Goal: Task Accomplishment & Management: Manage account settings

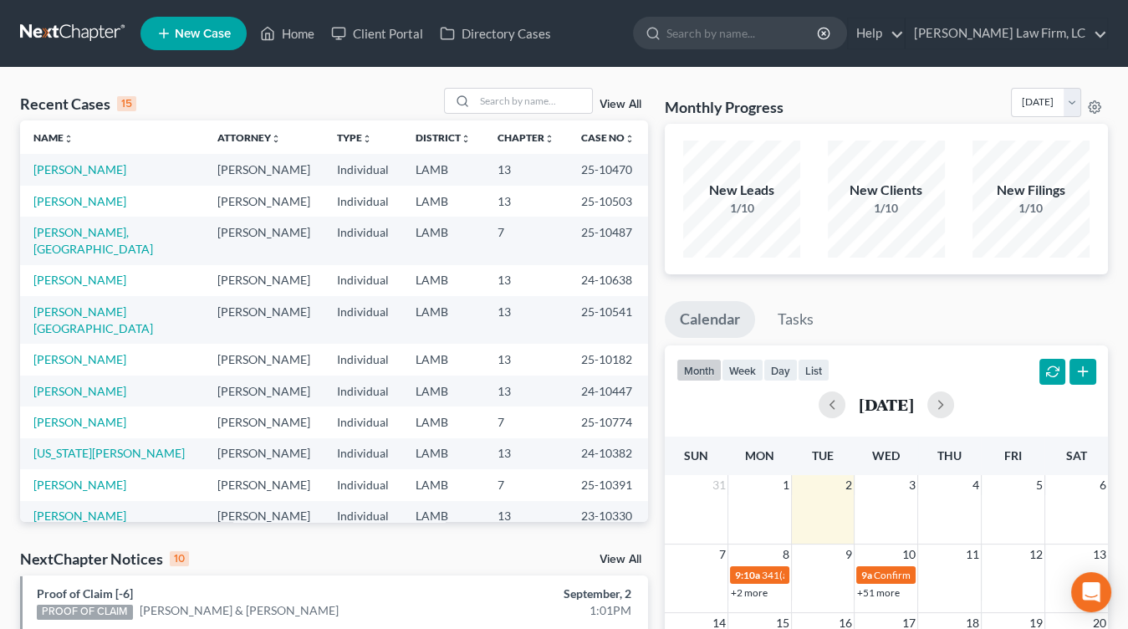
click at [522, 344] on td "13" at bounding box center [526, 359] width 84 height 31
click at [72, 26] on link at bounding box center [73, 33] width 107 height 30
click at [271, 501] on td "[PERSON_NAME]" at bounding box center [264, 516] width 120 height 31
click at [46, 43] on link at bounding box center [73, 33] width 107 height 30
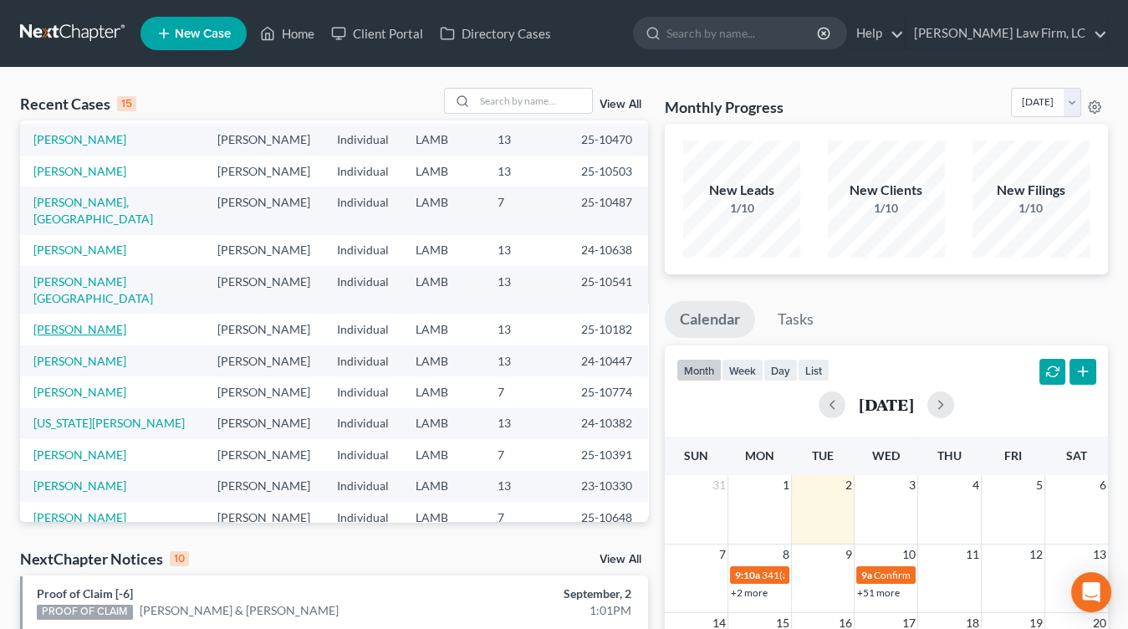
scroll to position [35, 0]
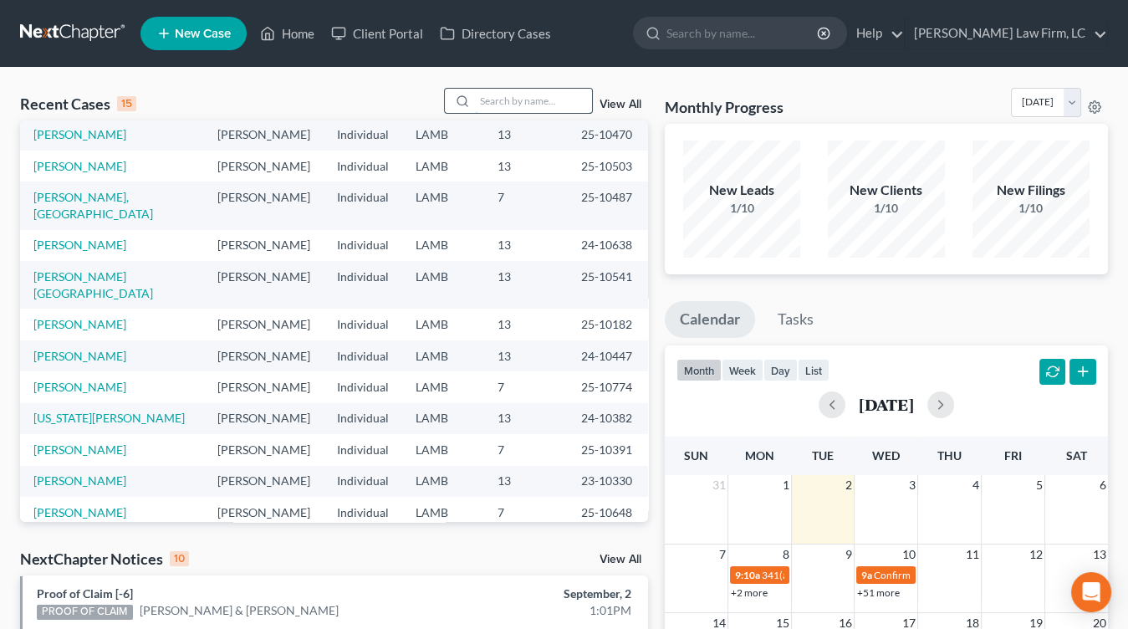
click at [534, 96] on input "search" at bounding box center [533, 101] width 117 height 24
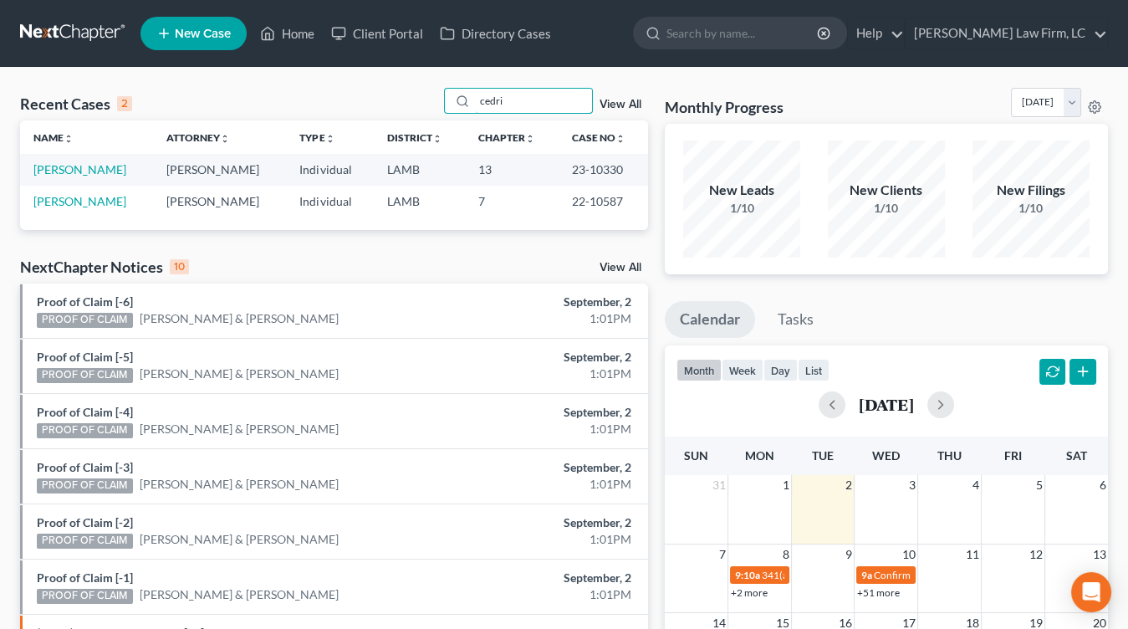
scroll to position [0, 0]
type input "cedri"
click at [98, 174] on link "[PERSON_NAME]" at bounding box center [79, 169] width 93 height 14
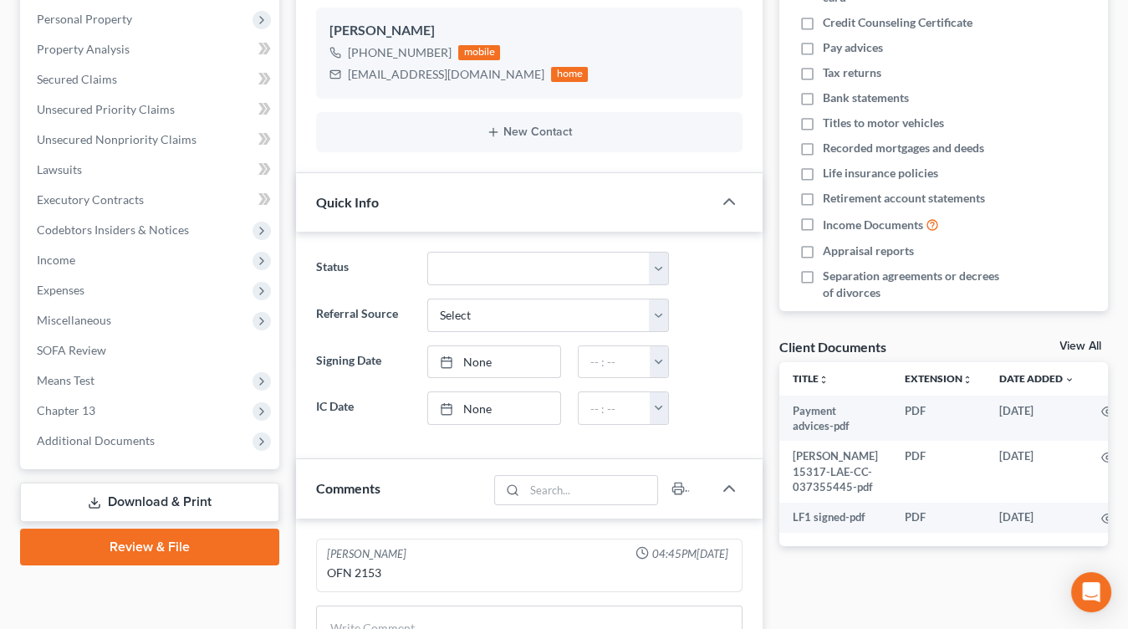
drag, startPoint x: 120, startPoint y: 440, endPoint x: 122, endPoint y: 477, distance: 37.7
click at [119, 440] on span "Additional Documents" at bounding box center [96, 440] width 118 height 14
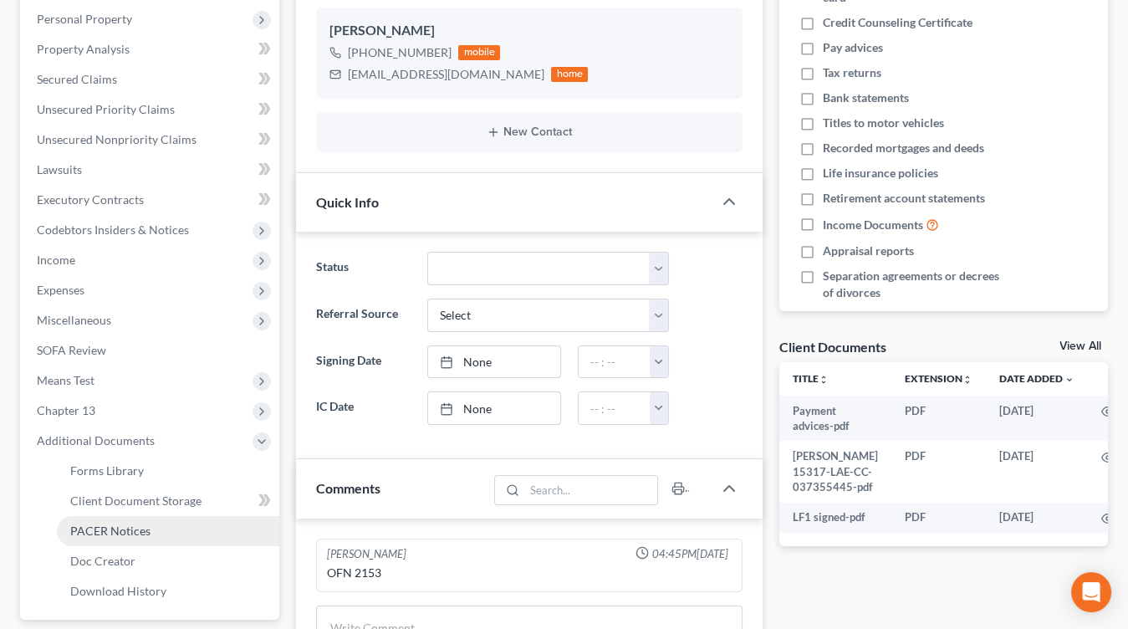
click at [123, 521] on link "PACER Notices" at bounding box center [168, 531] width 222 height 30
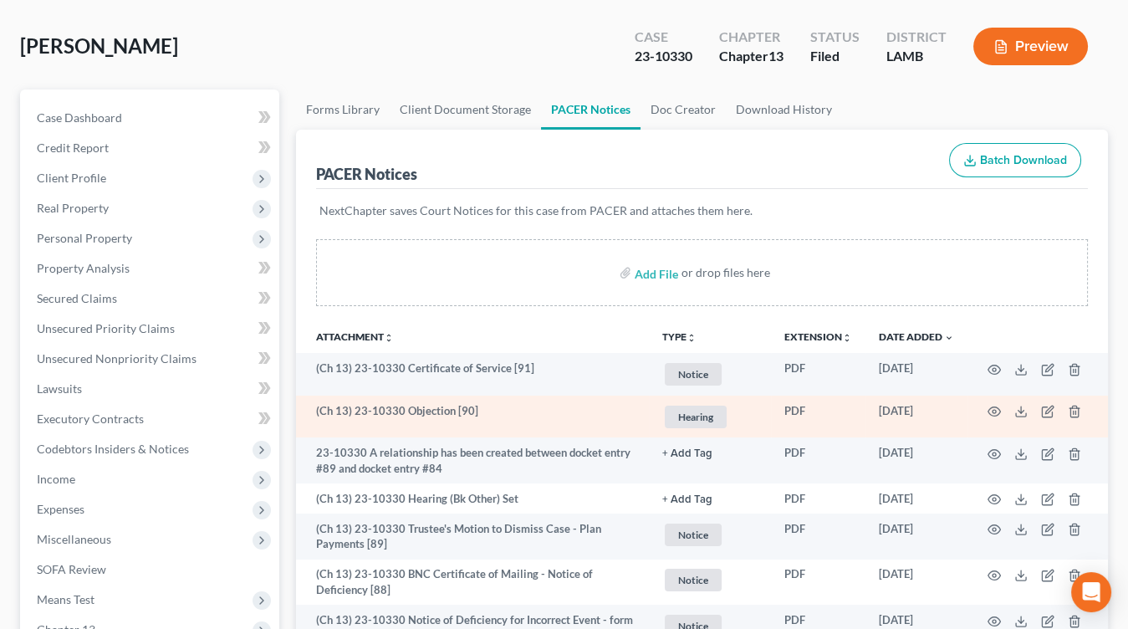
scroll to position [143, 0]
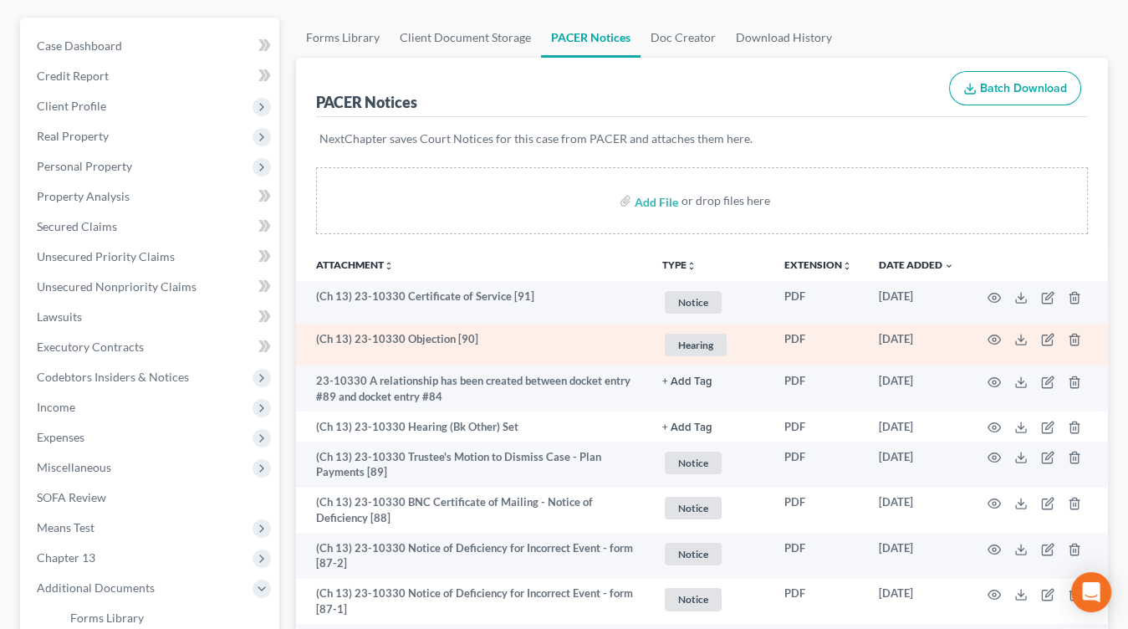
click at [1010, 339] on td at bounding box center [1037, 345] width 140 height 43
click at [1005, 339] on td at bounding box center [1037, 345] width 140 height 43
click at [1003, 339] on td at bounding box center [1037, 345] width 140 height 43
click at [1001, 341] on td at bounding box center [1037, 345] width 140 height 43
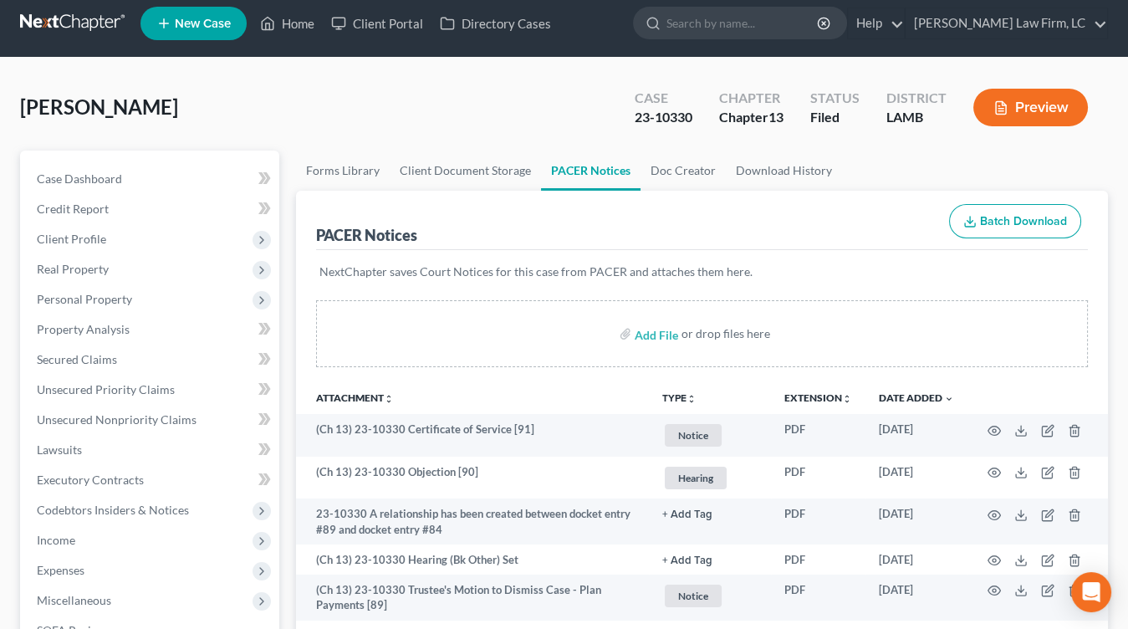
scroll to position [18, 0]
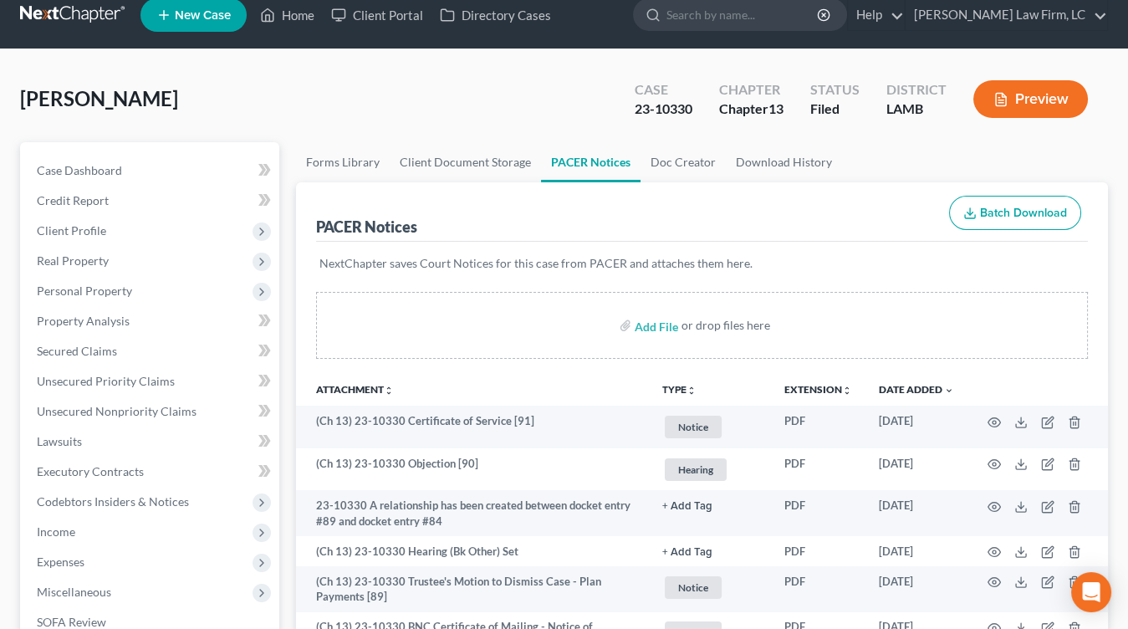
click at [101, 48] on nav "Home New Case Client Portal Directory Cases Dickson Law Firm, LC mdd@dicksonlaw…" at bounding box center [564, 15] width 1128 height 67
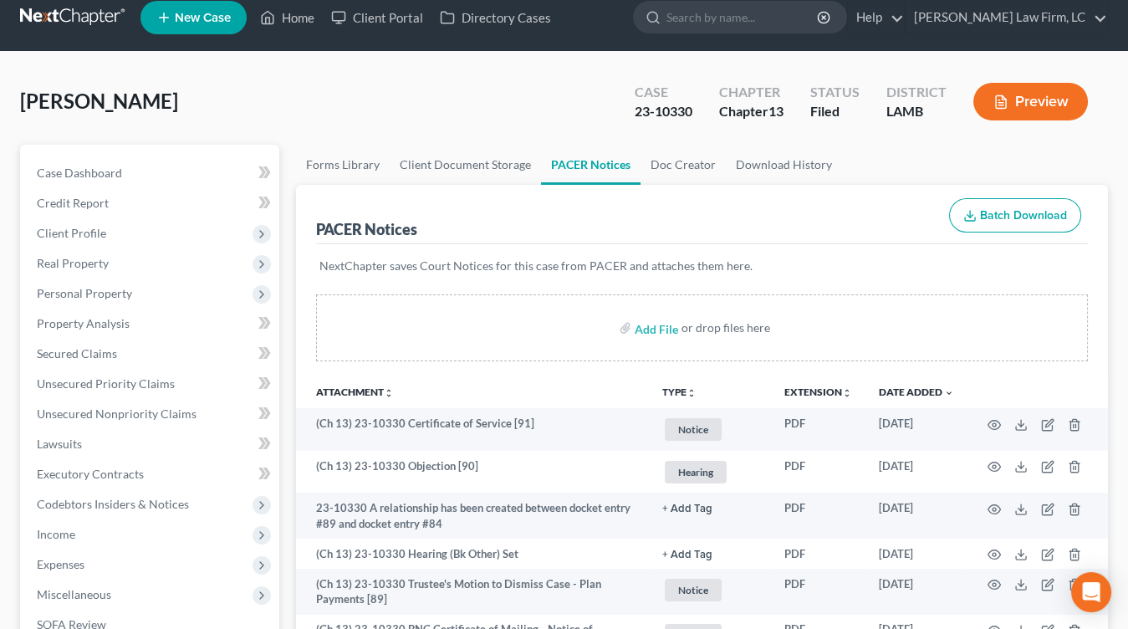
click at [96, 19] on link at bounding box center [73, 18] width 107 height 30
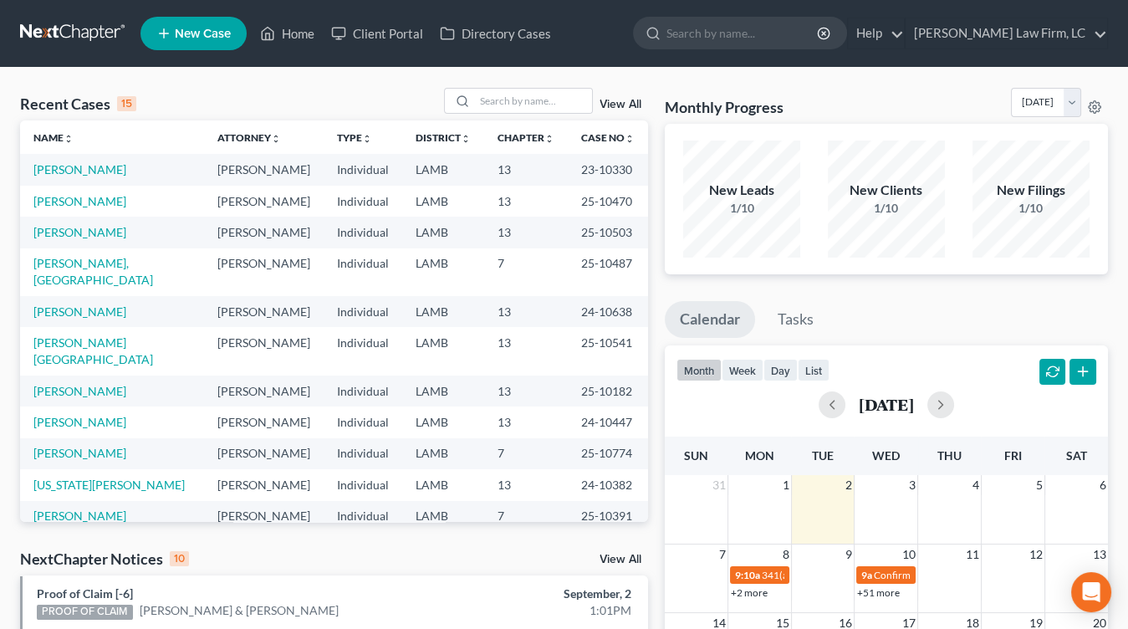
drag, startPoint x: 487, startPoint y: 237, endPoint x: 515, endPoint y: 0, distance: 238.3
click at [487, 236] on td "13" at bounding box center [526, 232] width 84 height 31
click at [266, 296] on td "[PERSON_NAME]" at bounding box center [264, 311] width 120 height 31
click at [247, 240] on td "[PERSON_NAME]" at bounding box center [264, 232] width 120 height 31
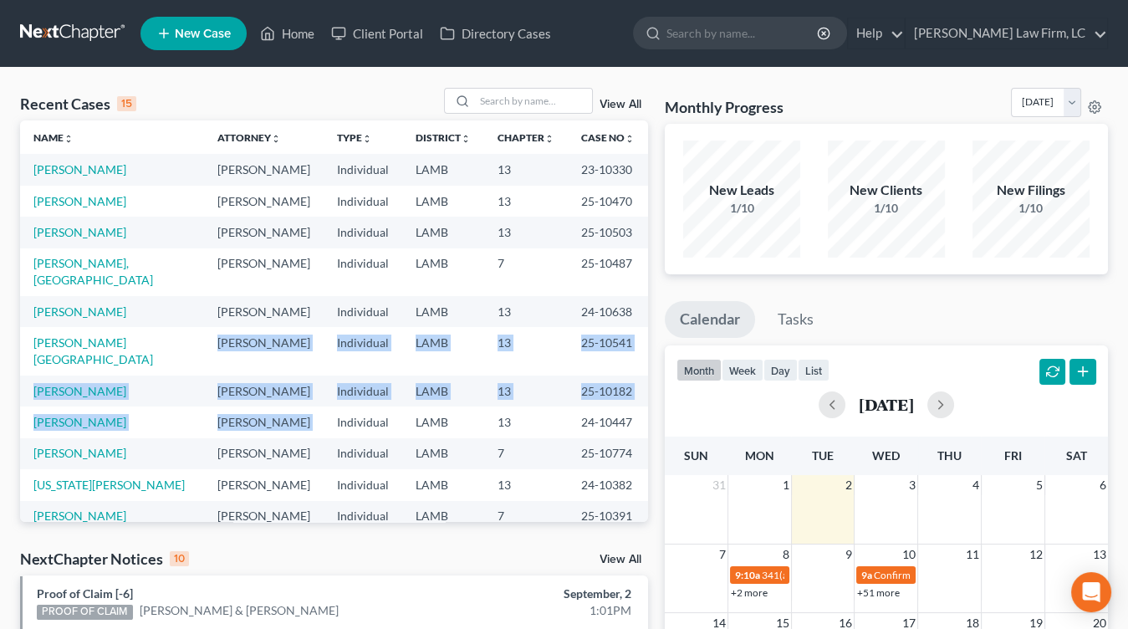
drag, startPoint x: 310, startPoint y: 359, endPoint x: 322, endPoint y: 378, distance: 21.8
click at [322, 377] on tbody "Brumfield, Cedric Mitchell D. Dickson Individual LAMB 13 23-10330 Stampley, Wil…" at bounding box center [334, 422] width 628 height 536
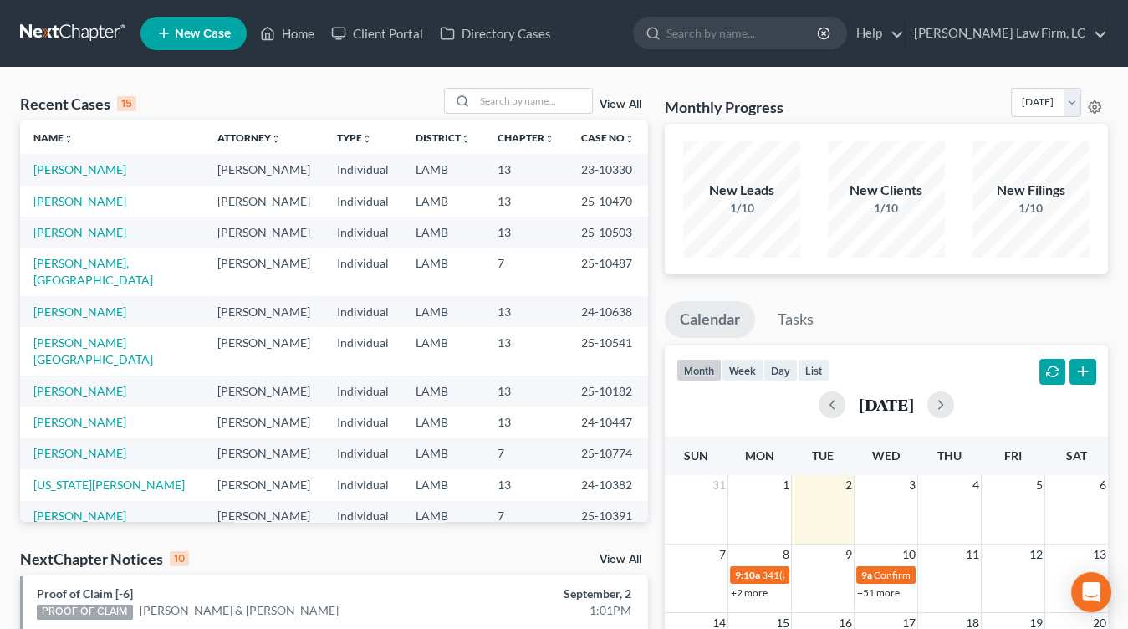
click at [324, 406] on td "Individual" at bounding box center [363, 421] width 79 height 31
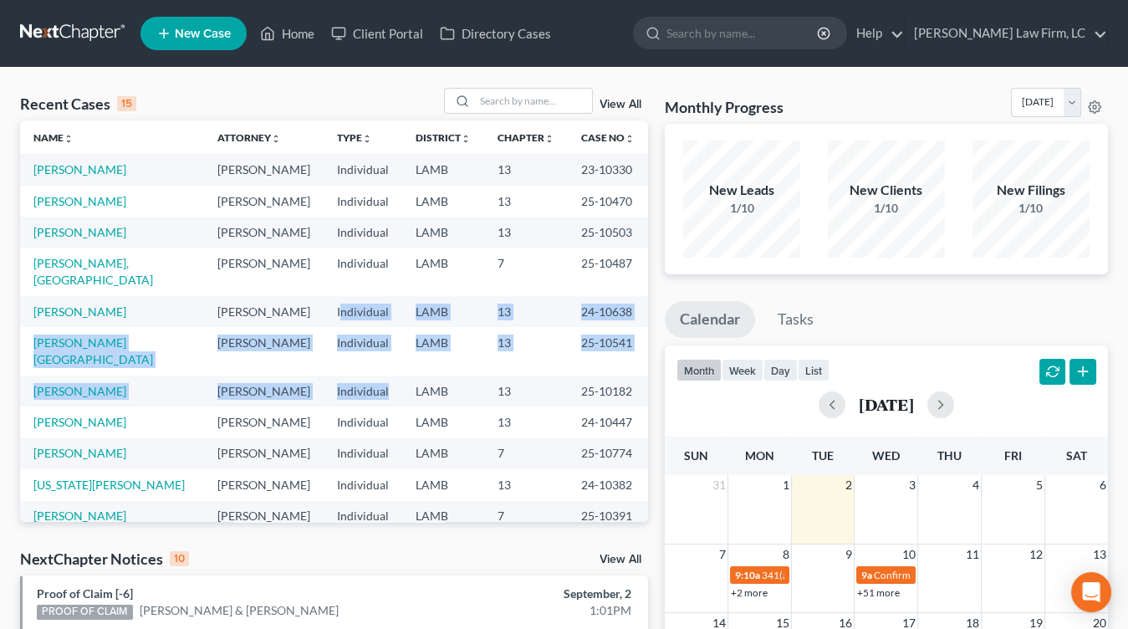
click at [321, 298] on tbody "Brumfield, Cedric Mitchell D. Dickson Individual LAMB 13 23-10330 Stampley, Wil…" at bounding box center [334, 422] width 628 height 536
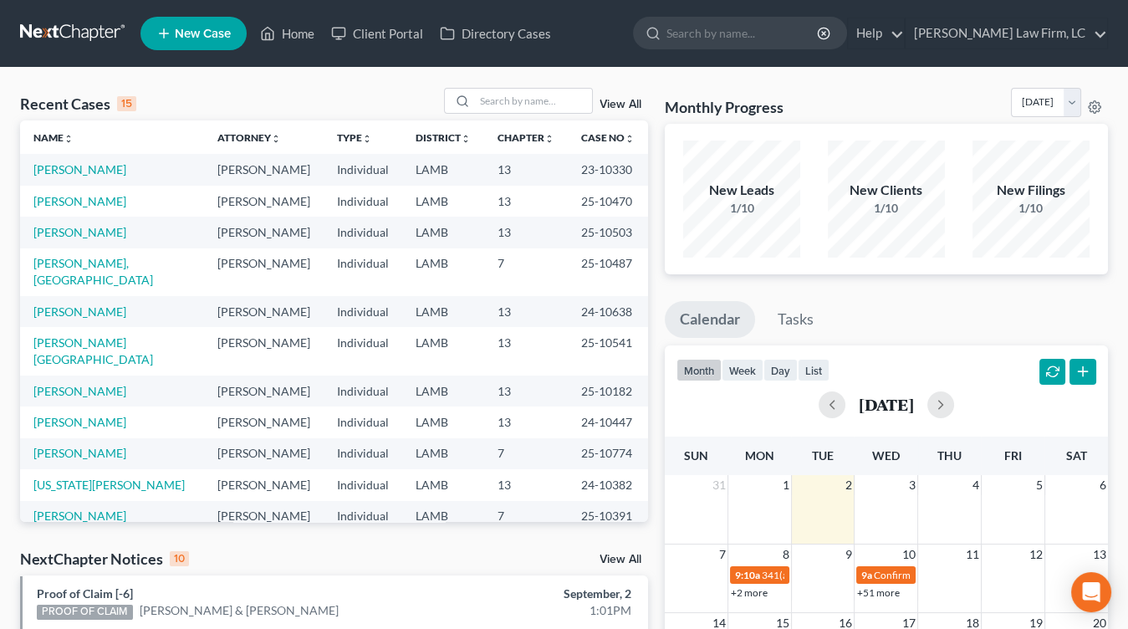
click at [324, 299] on td "Individual" at bounding box center [363, 311] width 79 height 31
drag, startPoint x: 533, startPoint y: 326, endPoint x: 600, endPoint y: 159, distance: 180.4
click at [533, 327] on td "13" at bounding box center [526, 351] width 84 height 48
drag, startPoint x: 519, startPoint y: 104, endPoint x: 502, endPoint y: 99, distance: 17.2
click at [519, 104] on input "search" at bounding box center [533, 101] width 117 height 24
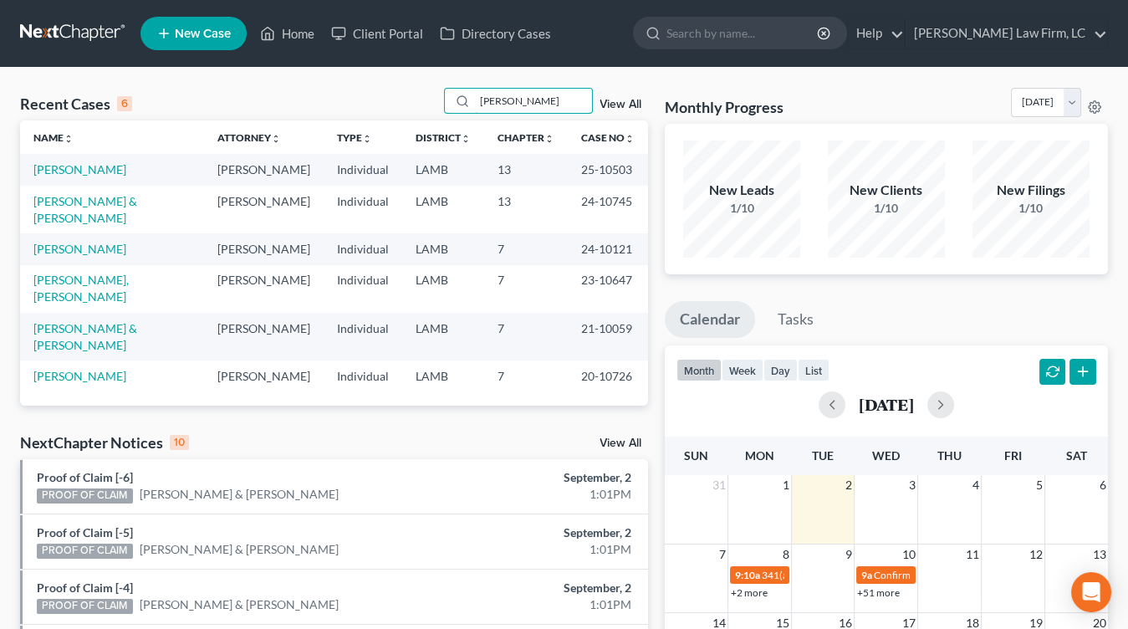
type input "donna"
click at [107, 171] on td "[PERSON_NAME]" at bounding box center [112, 169] width 184 height 31
click at [104, 172] on link "[PERSON_NAME]" at bounding box center [79, 169] width 93 height 14
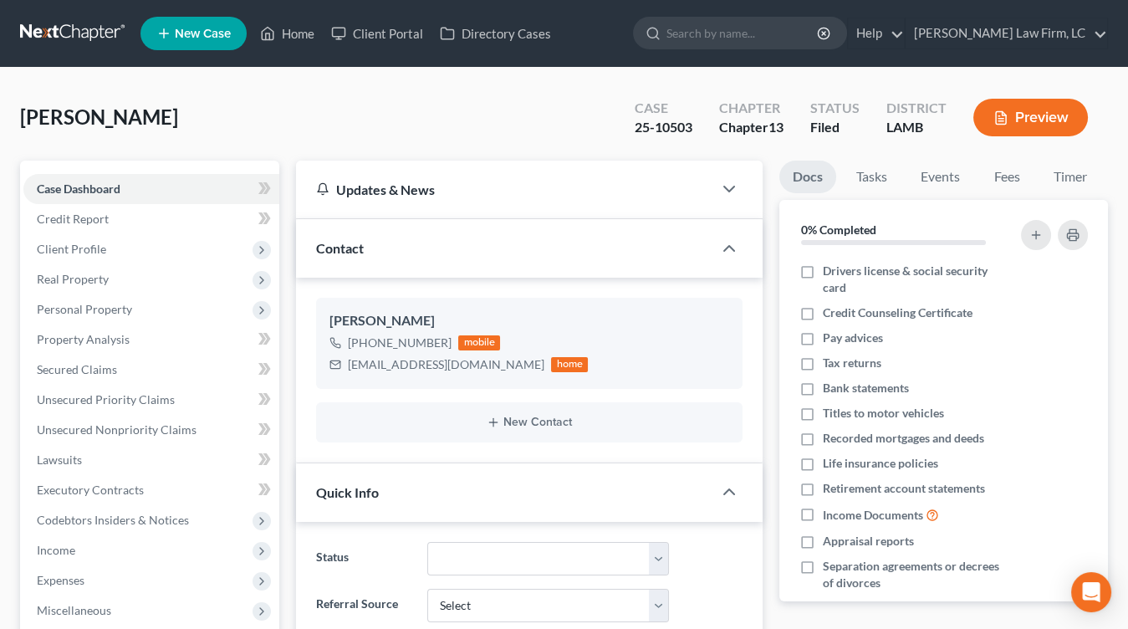
drag, startPoint x: 126, startPoint y: 276, endPoint x: 125, endPoint y: 296, distance: 20.1
click at [125, 276] on span "Real Property" at bounding box center [151, 279] width 256 height 30
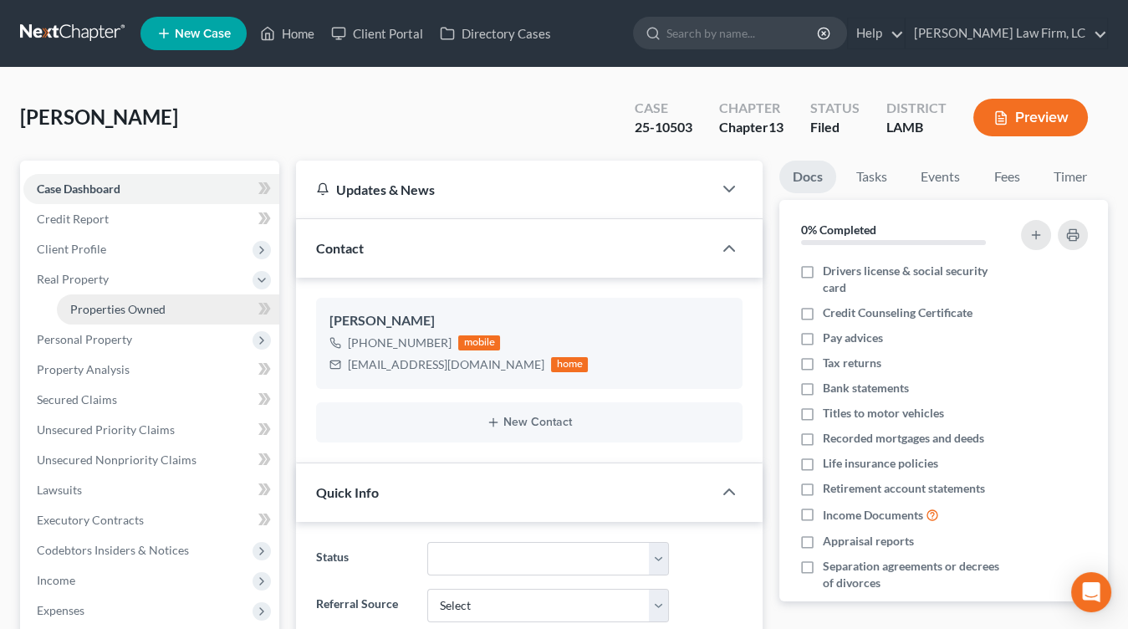
click at [125, 298] on link "Properties Owned" at bounding box center [168, 309] width 222 height 30
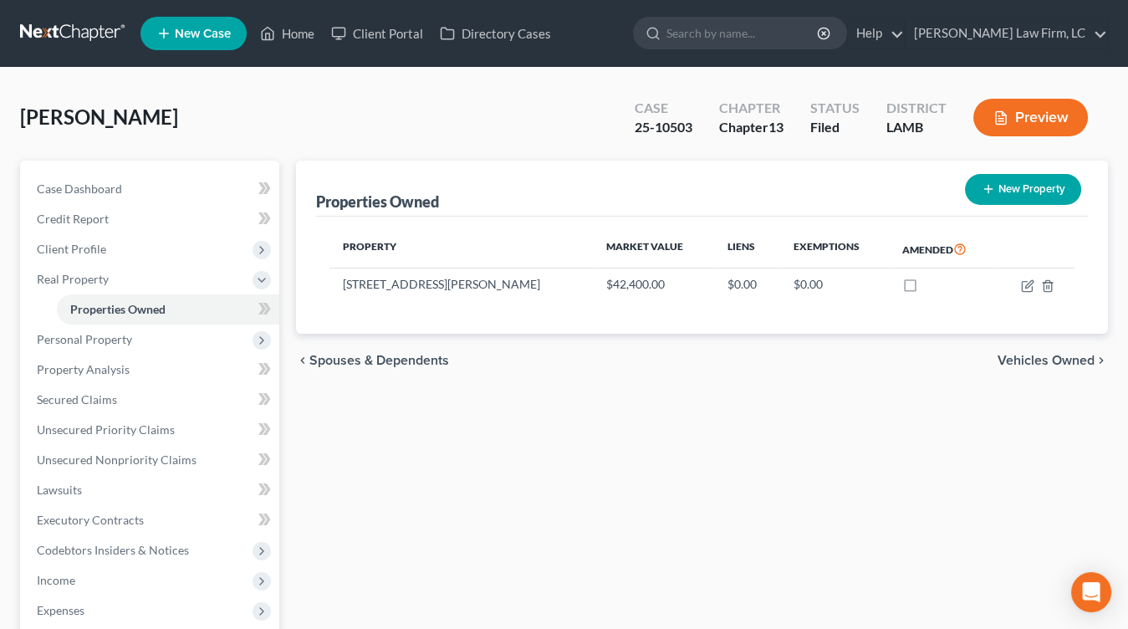
click at [89, 38] on link at bounding box center [73, 33] width 107 height 30
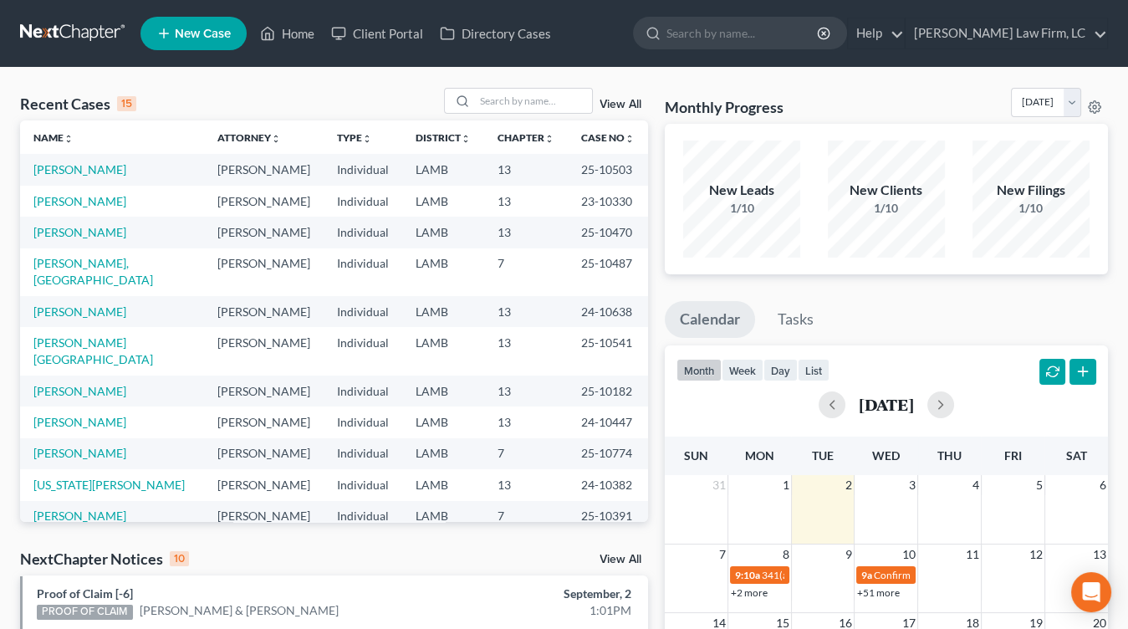
click at [268, 208] on td "[PERSON_NAME]" at bounding box center [264, 201] width 120 height 31
click at [533, 98] on input "search" at bounding box center [533, 101] width 117 height 24
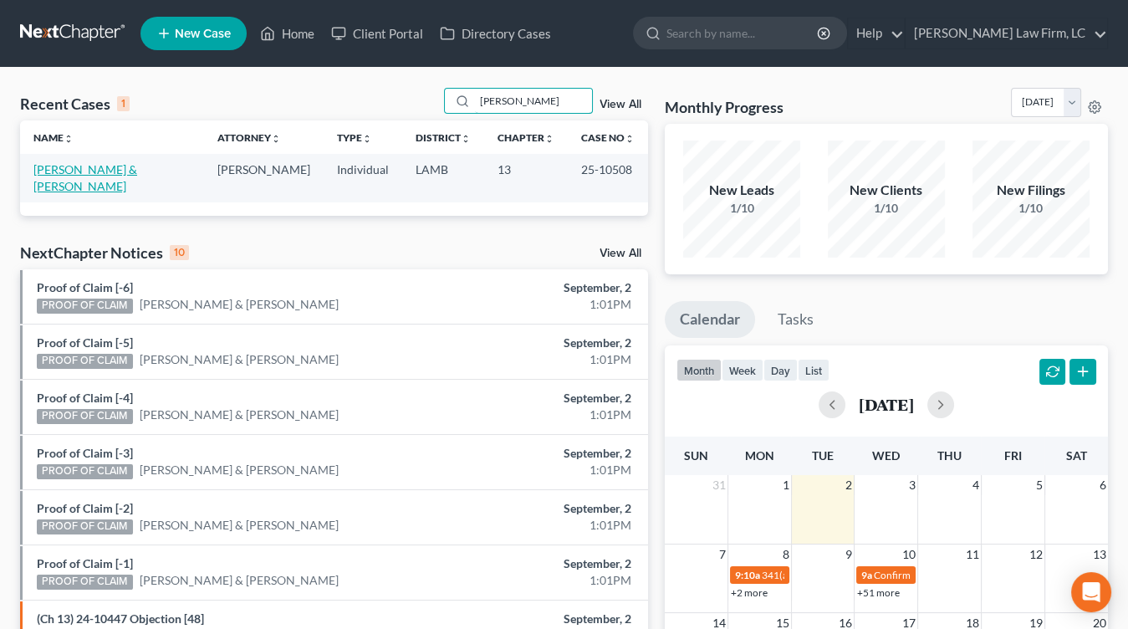
type input "[PERSON_NAME]"
click at [90, 175] on link "[PERSON_NAME] & [PERSON_NAME]" at bounding box center [85, 177] width 104 height 31
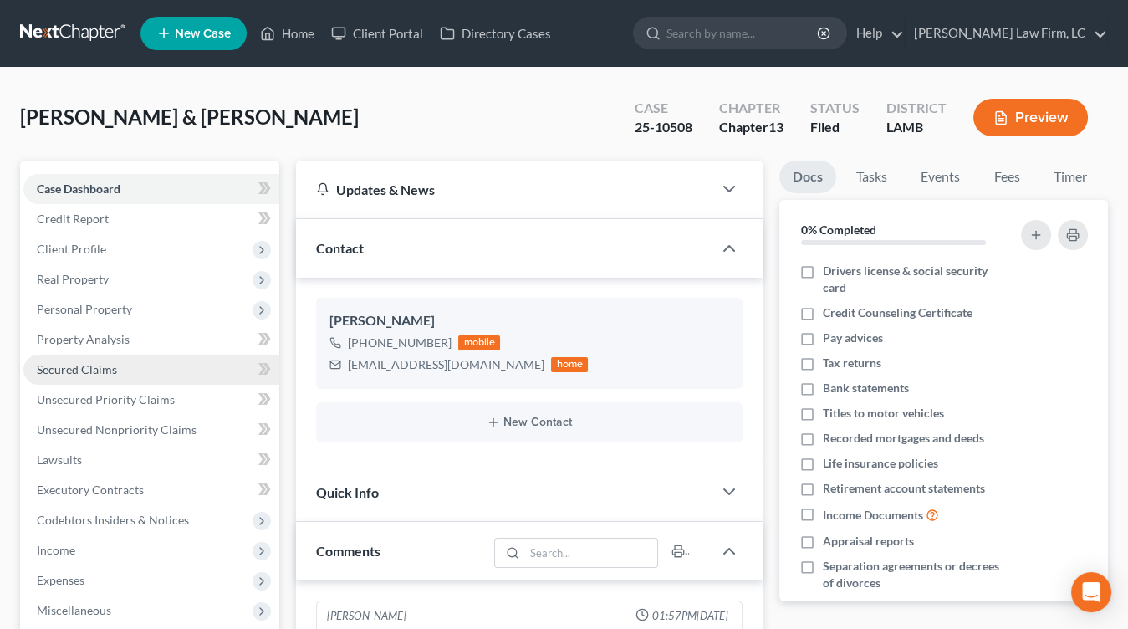
click at [107, 373] on span "Secured Claims" at bounding box center [77, 369] width 80 height 14
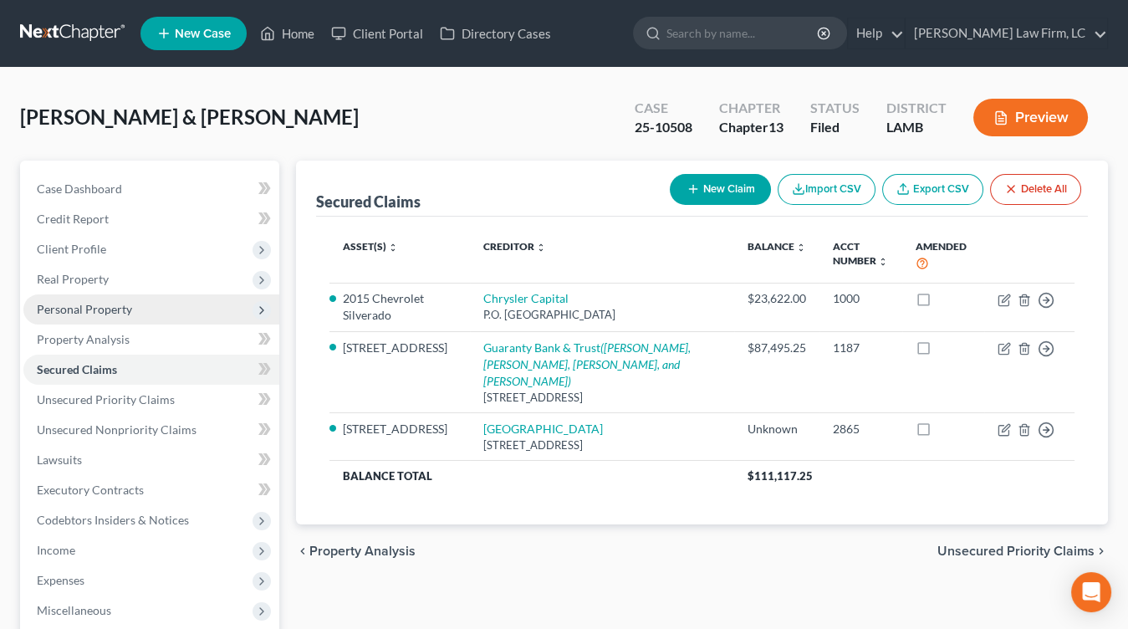
click at [115, 321] on span "Personal Property" at bounding box center [151, 309] width 256 height 30
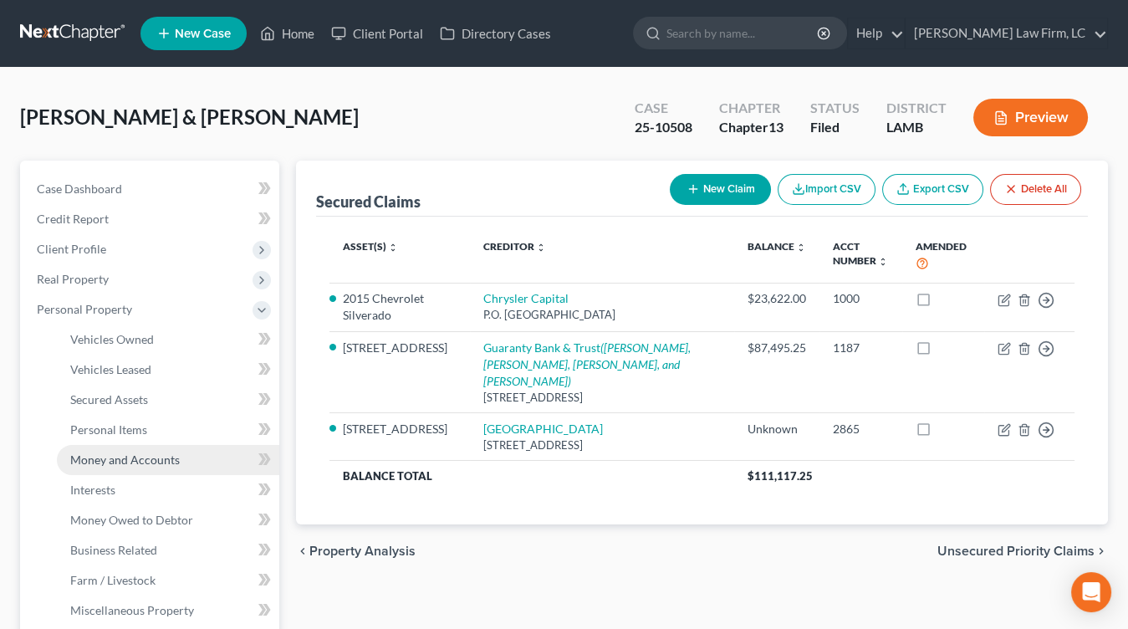
click at [120, 461] on span "Money and Accounts" at bounding box center [125, 459] width 110 height 14
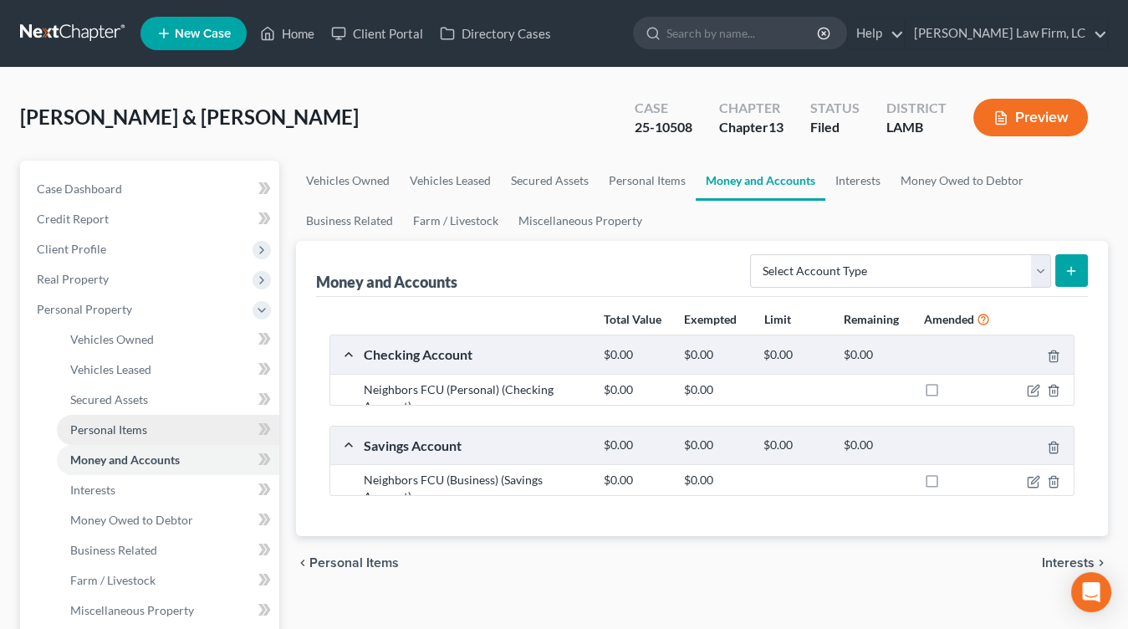
drag, startPoint x: 139, startPoint y: 439, endPoint x: 145, endPoint y: 427, distance: 13.1
click at [138, 439] on link "Personal Items" at bounding box center [168, 430] width 222 height 30
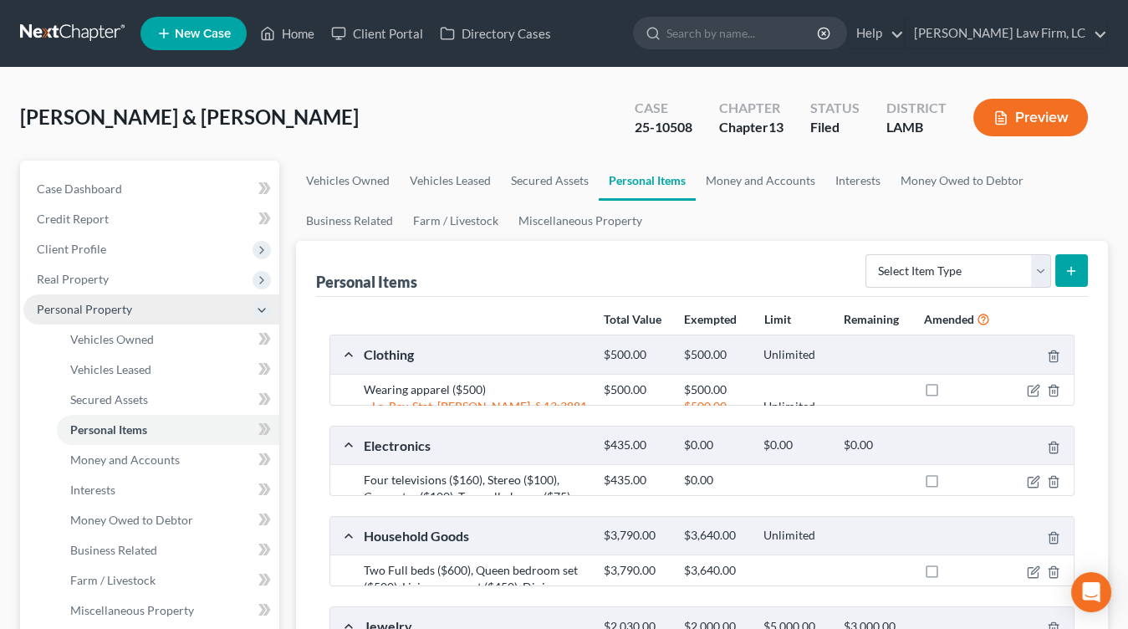
click at [154, 316] on span "Personal Property" at bounding box center [151, 309] width 256 height 30
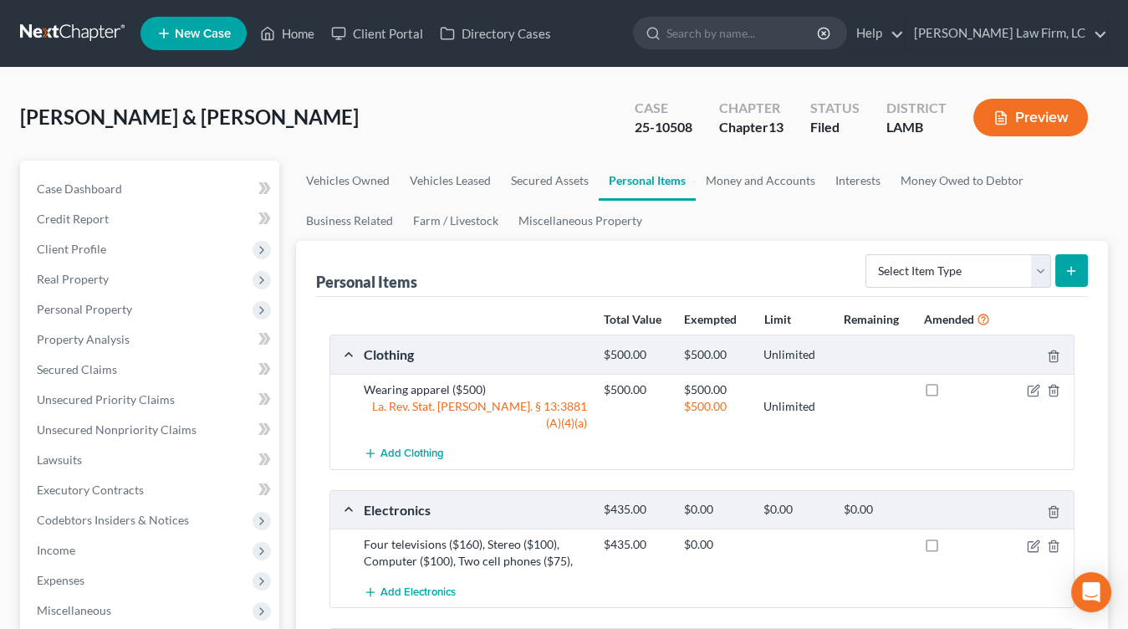
click at [153, 328] on link "Vehicles Owned" at bounding box center [168, 339] width 222 height 30
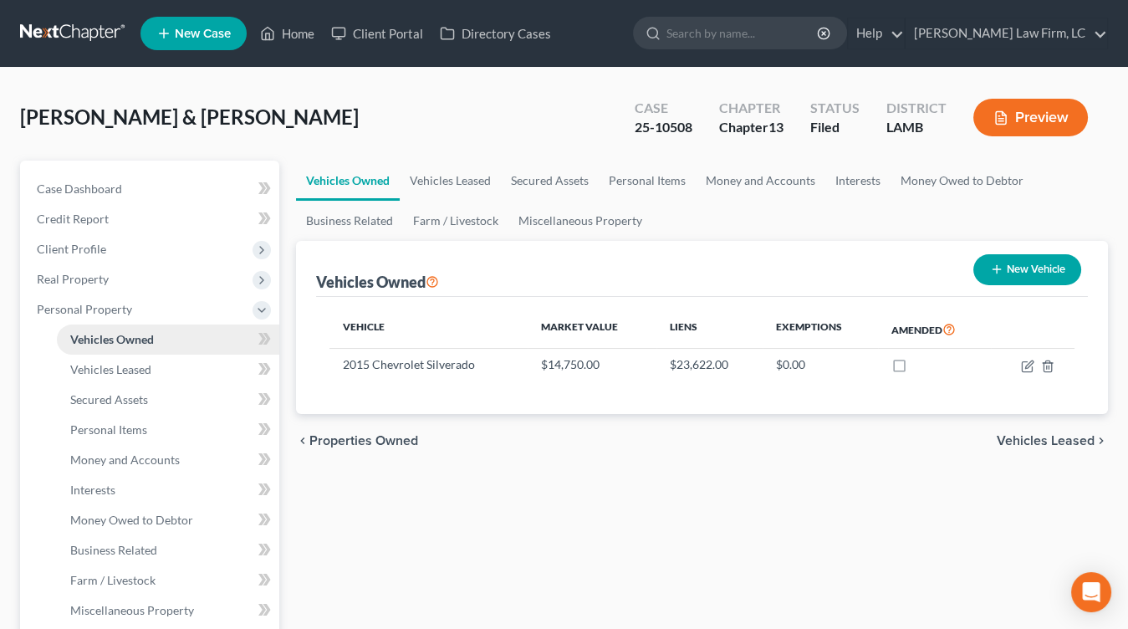
click at [150, 341] on span "Vehicles Owned" at bounding box center [112, 339] width 84 height 14
drag, startPoint x: 147, startPoint y: 369, endPoint x: 145, endPoint y: 391, distance: 22.6
click at [147, 369] on span "Vehicles Leased" at bounding box center [110, 369] width 81 height 14
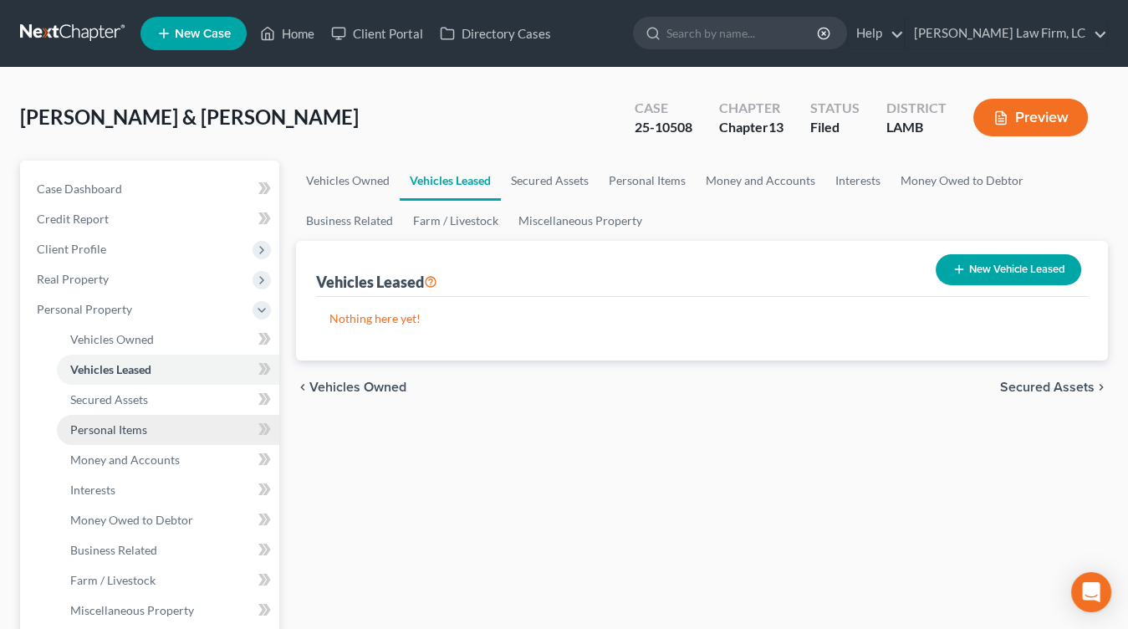
click at [145, 415] on link "Personal Items" at bounding box center [168, 430] width 222 height 30
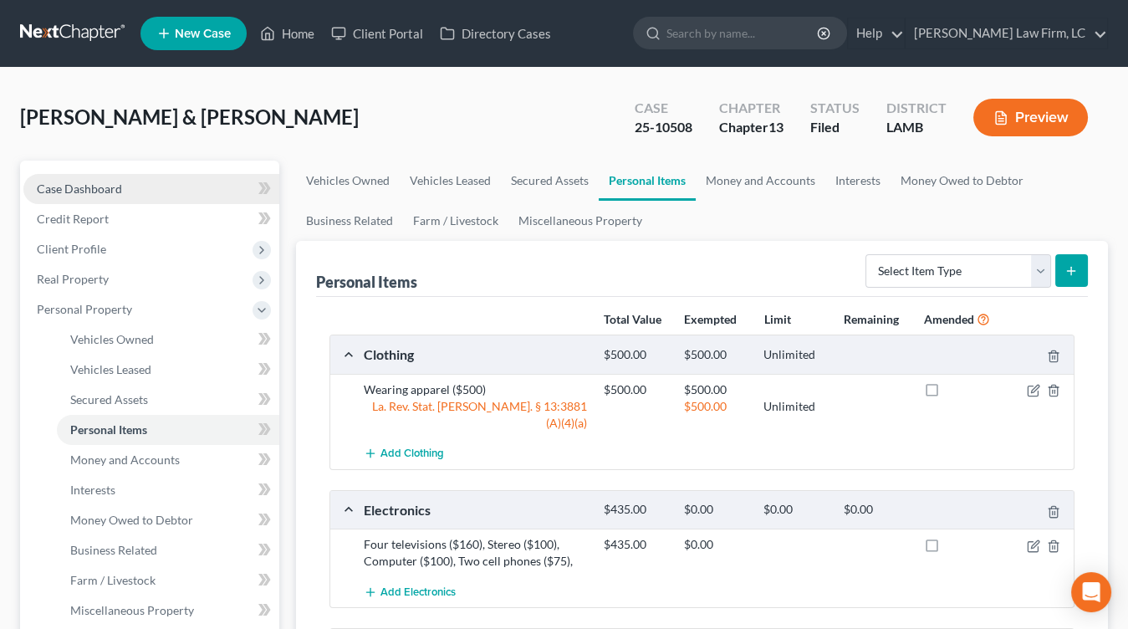
click at [176, 195] on link "Case Dashboard" at bounding box center [151, 189] width 256 height 30
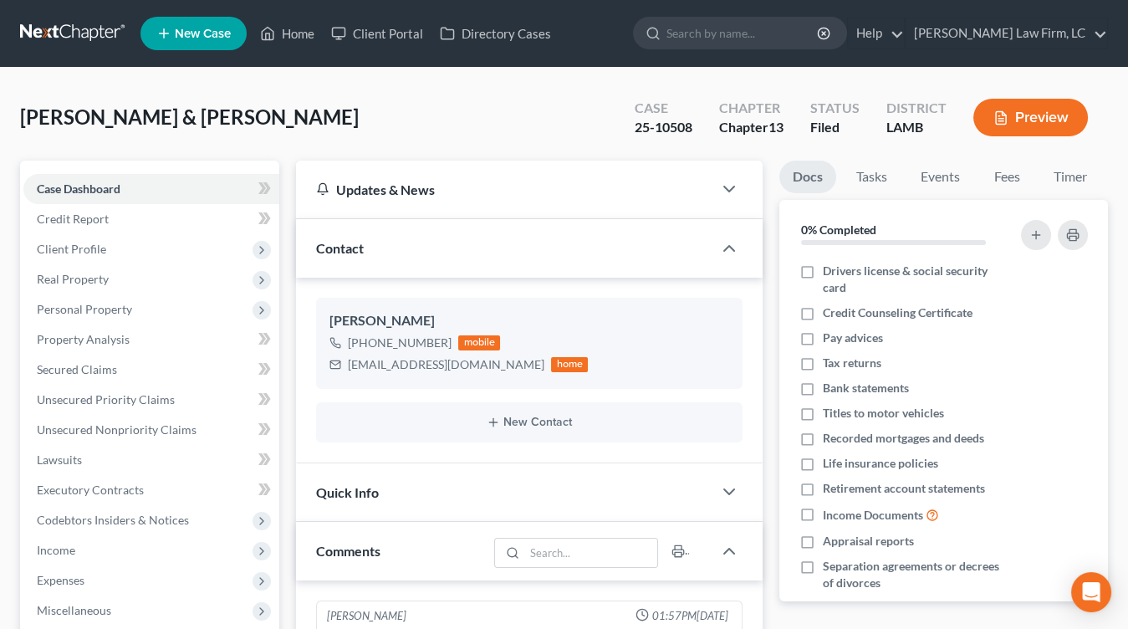
drag, startPoint x: 542, startPoint y: 99, endPoint x: 506, endPoint y: 109, distance: 37.3
click at [542, 99] on div "Toney, Michael & Traci Upgraded Case 25-10508 Chapter Chapter 13 Status Filed D…" at bounding box center [564, 124] width 1088 height 73
click at [84, 50] on nav "Home New Case Client Portal Directory Cases Dickson Law Firm, LC mdd@dicksonlaw…" at bounding box center [564, 33] width 1128 height 67
drag, startPoint x: 94, startPoint y: 21, endPoint x: 84, endPoint y: 1, distance: 22.8
click at [94, 21] on link at bounding box center [73, 33] width 107 height 30
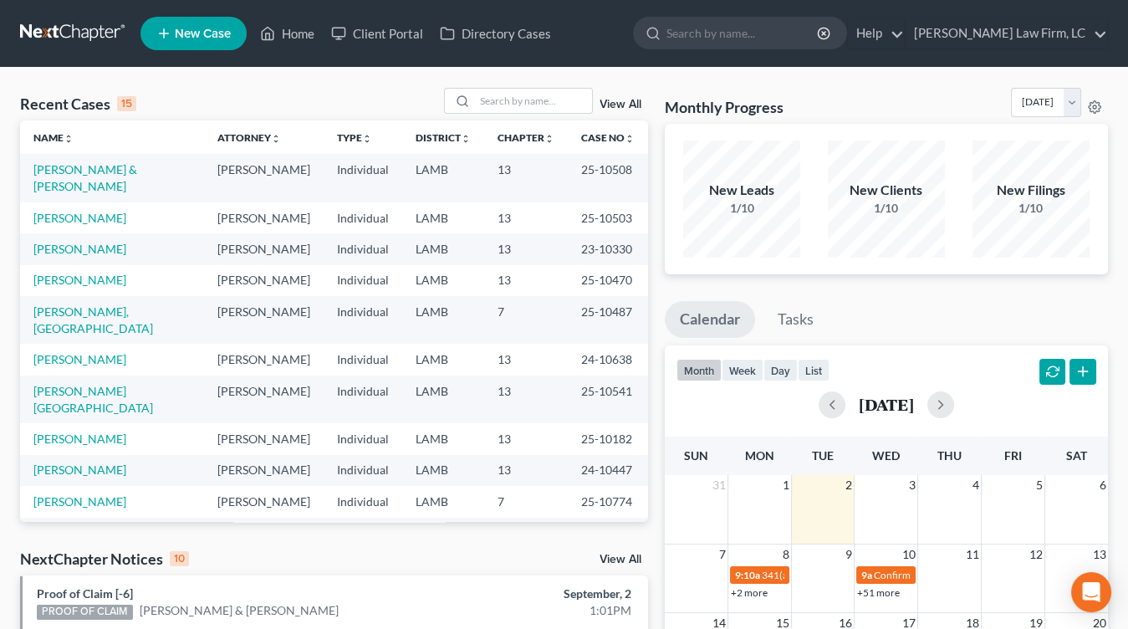
click at [77, 25] on link at bounding box center [73, 33] width 107 height 30
click at [70, 41] on link at bounding box center [73, 33] width 107 height 30
click at [359, 423] on td "Individual" at bounding box center [363, 438] width 79 height 31
click at [89, 30] on link at bounding box center [73, 33] width 107 height 30
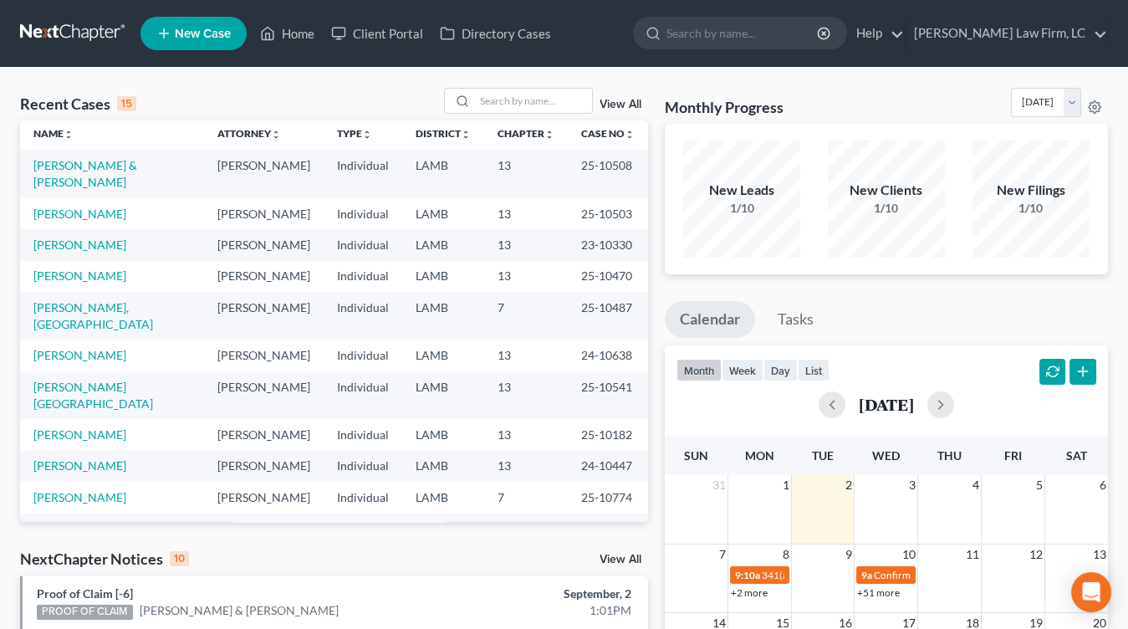
click at [91, 41] on link at bounding box center [73, 33] width 107 height 30
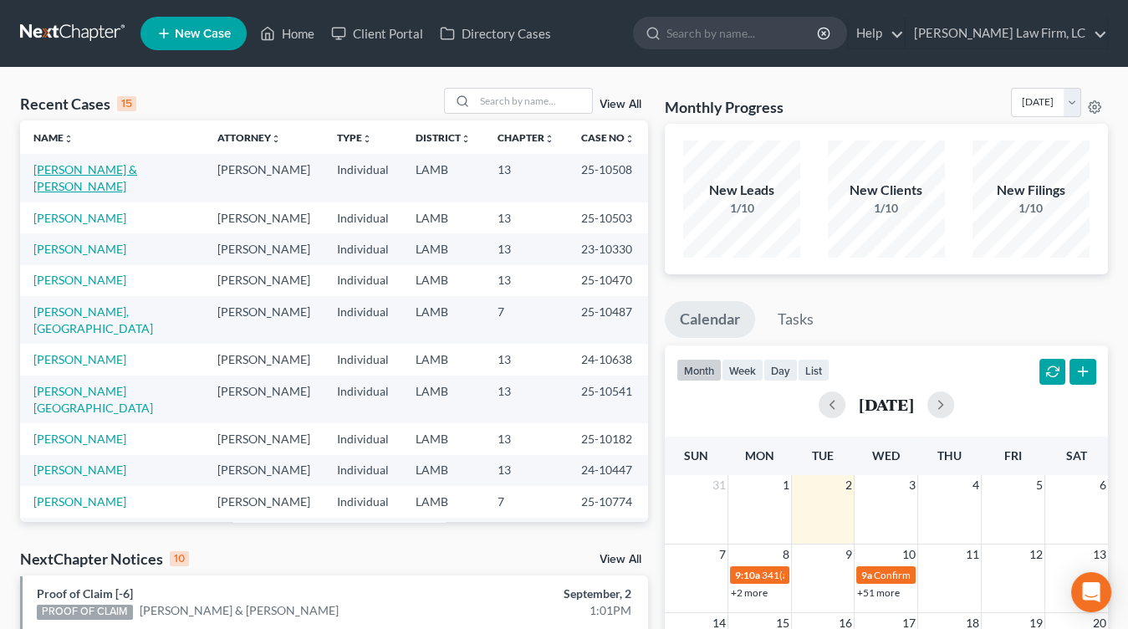
click at [121, 165] on link "[PERSON_NAME] & [PERSON_NAME]" at bounding box center [85, 177] width 104 height 31
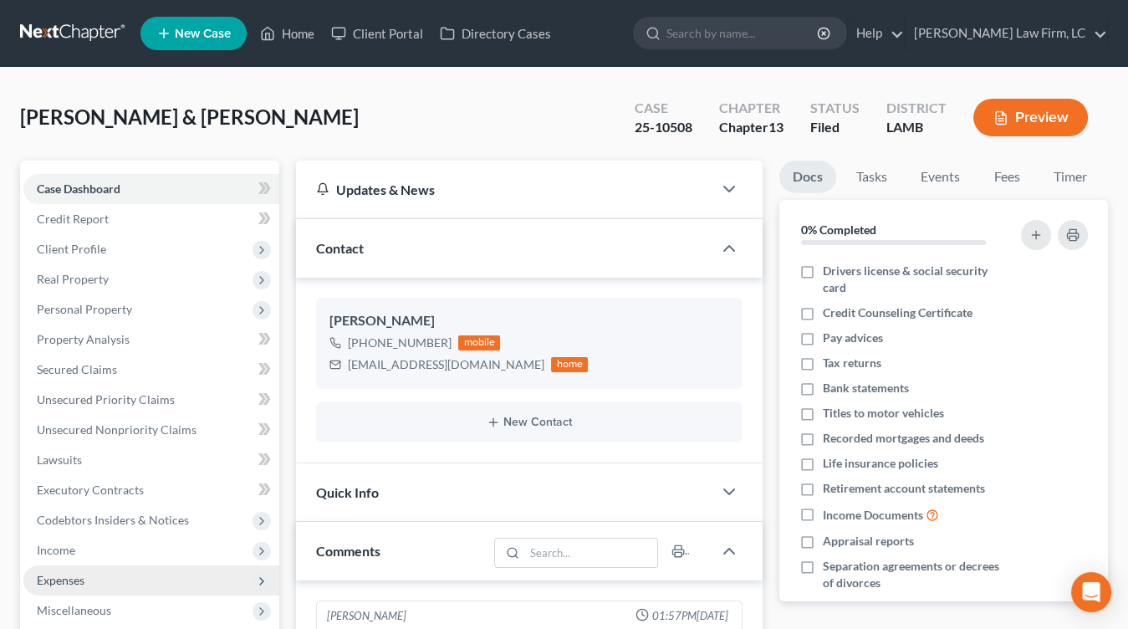
click at [98, 591] on span "Expenses" at bounding box center [151, 580] width 256 height 30
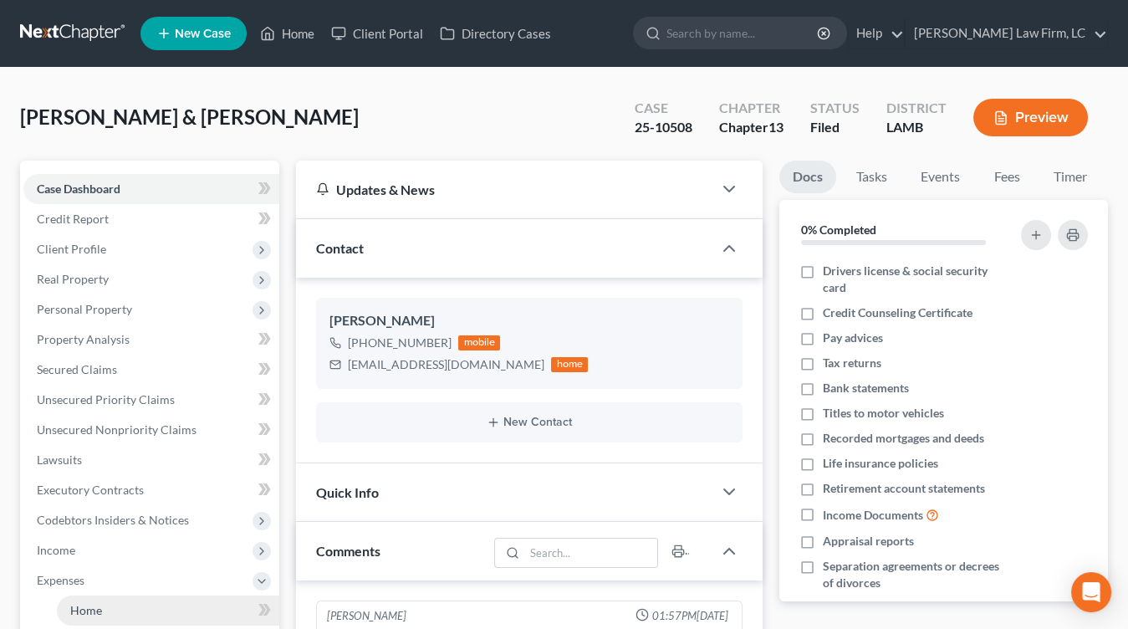
click at [102, 611] on link "Home" at bounding box center [168, 610] width 222 height 30
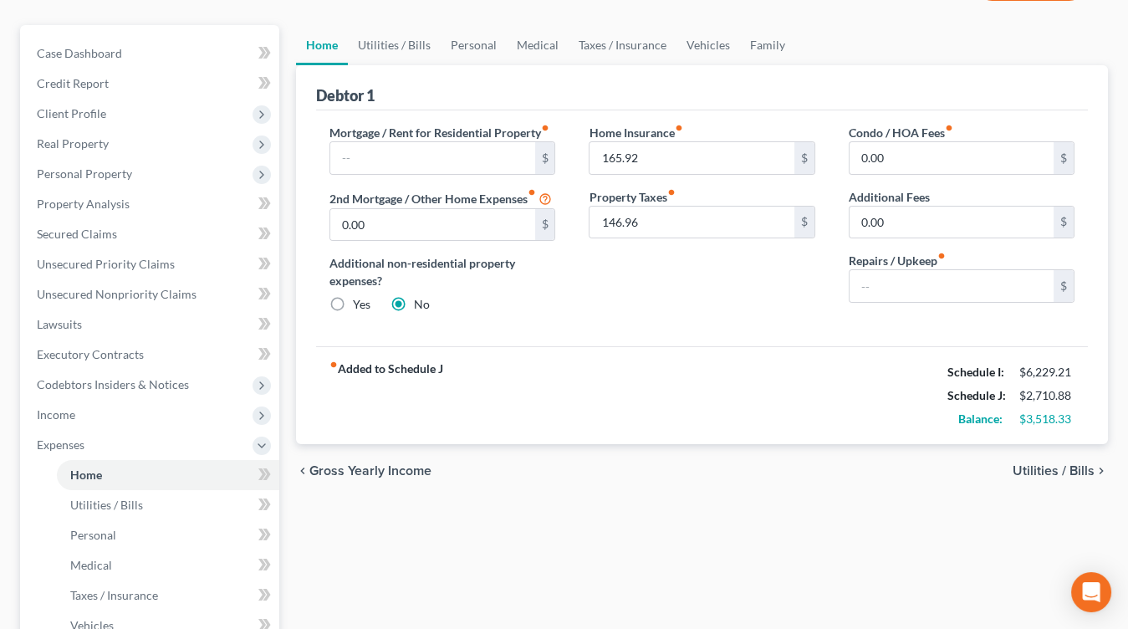
scroll to position [101, 0]
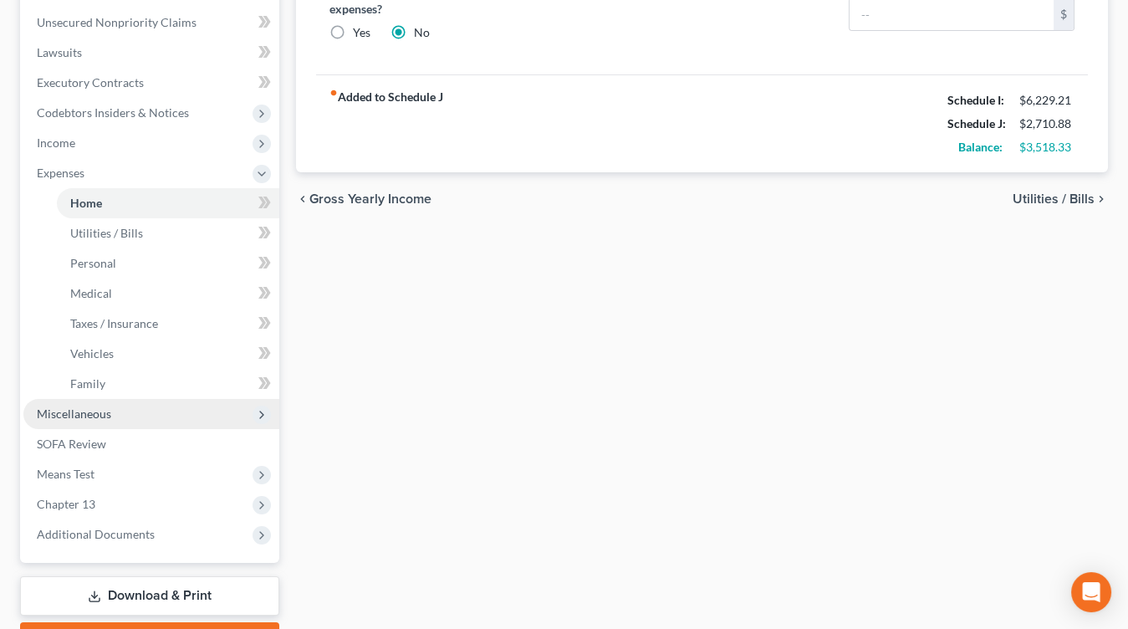
click at [130, 417] on span "Miscellaneous" at bounding box center [151, 414] width 256 height 30
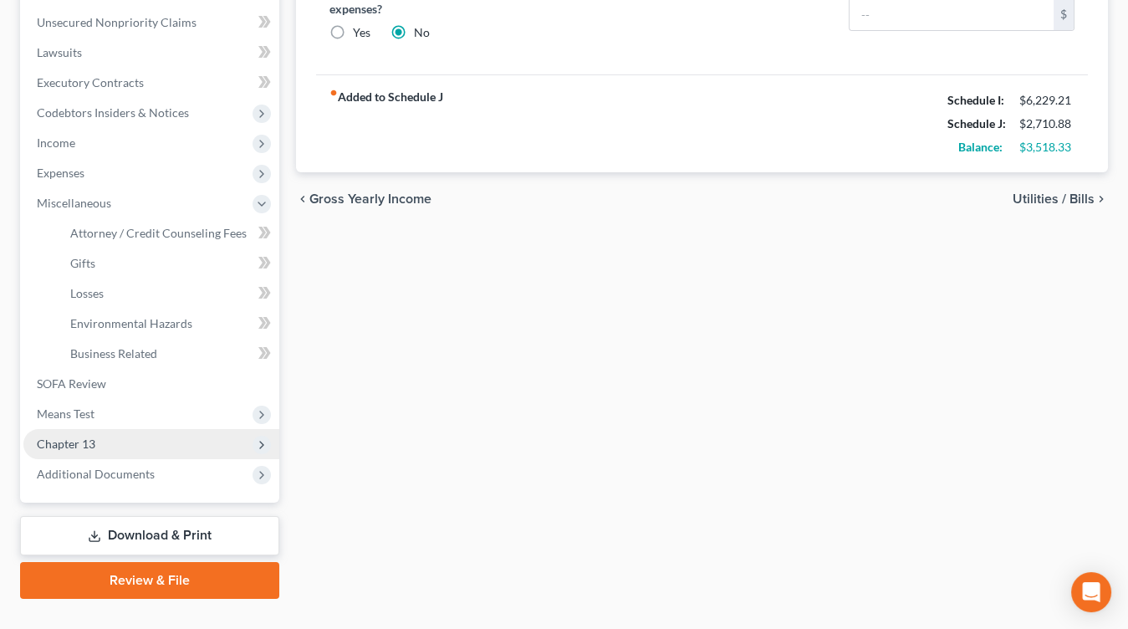
click at [129, 429] on span "Chapter 13" at bounding box center [151, 444] width 256 height 30
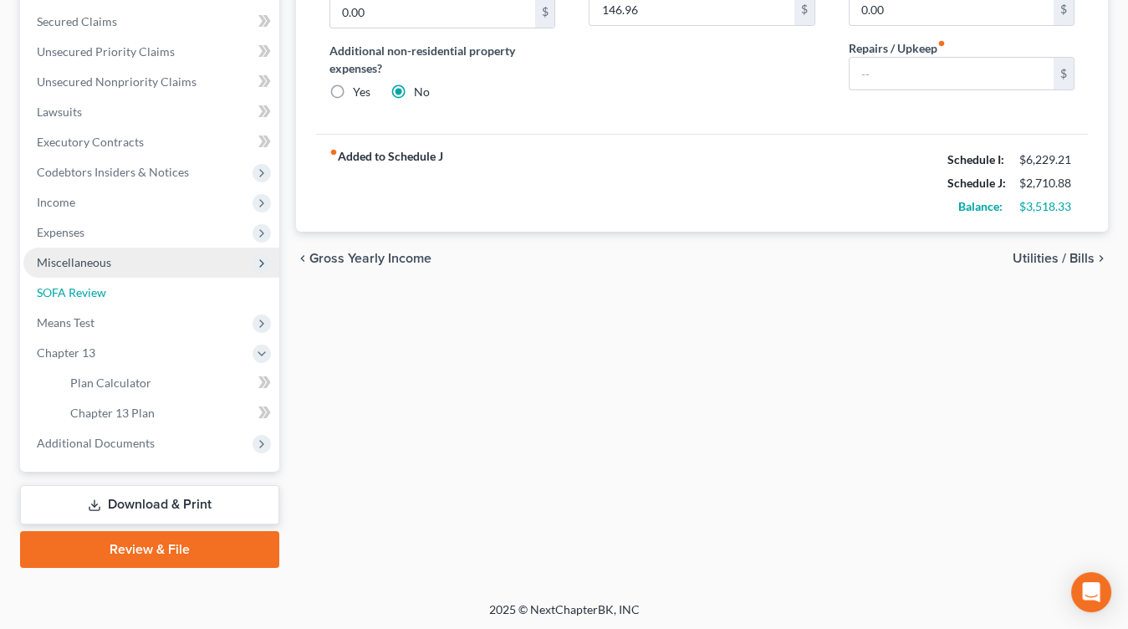
click at [135, 280] on link "SOFA Review" at bounding box center [151, 293] width 256 height 30
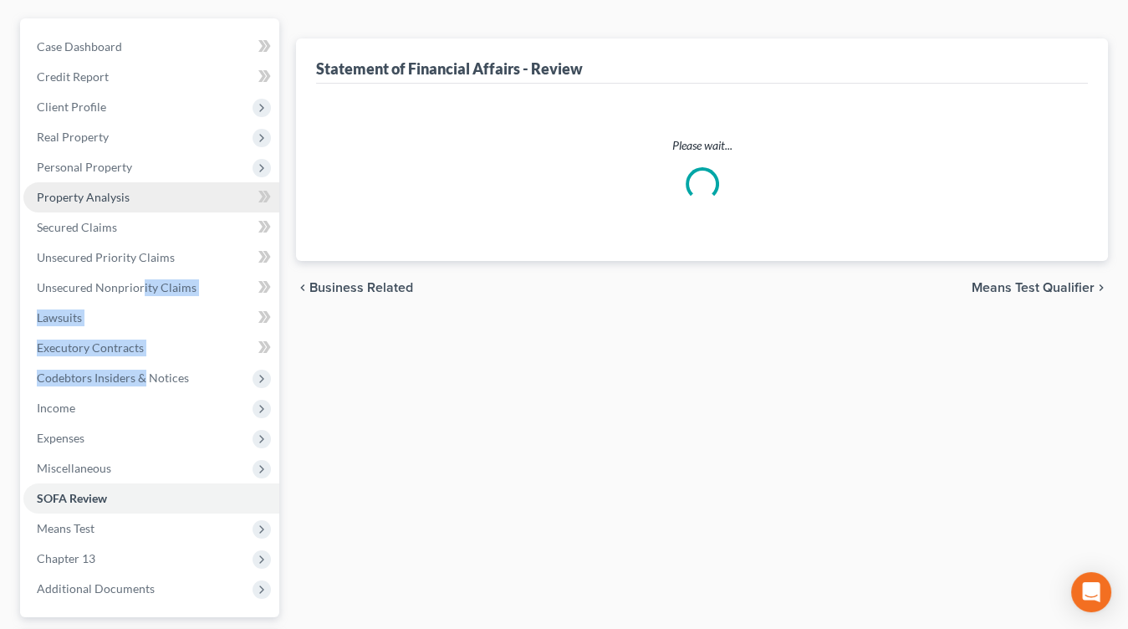
drag, startPoint x: 140, startPoint y: 272, endPoint x: 135, endPoint y: 302, distance: 30.7
click at [140, 272] on ul "Case Dashboard Payments Invoices Payments Payments Credit Report Client Profile" at bounding box center [151, 318] width 256 height 572
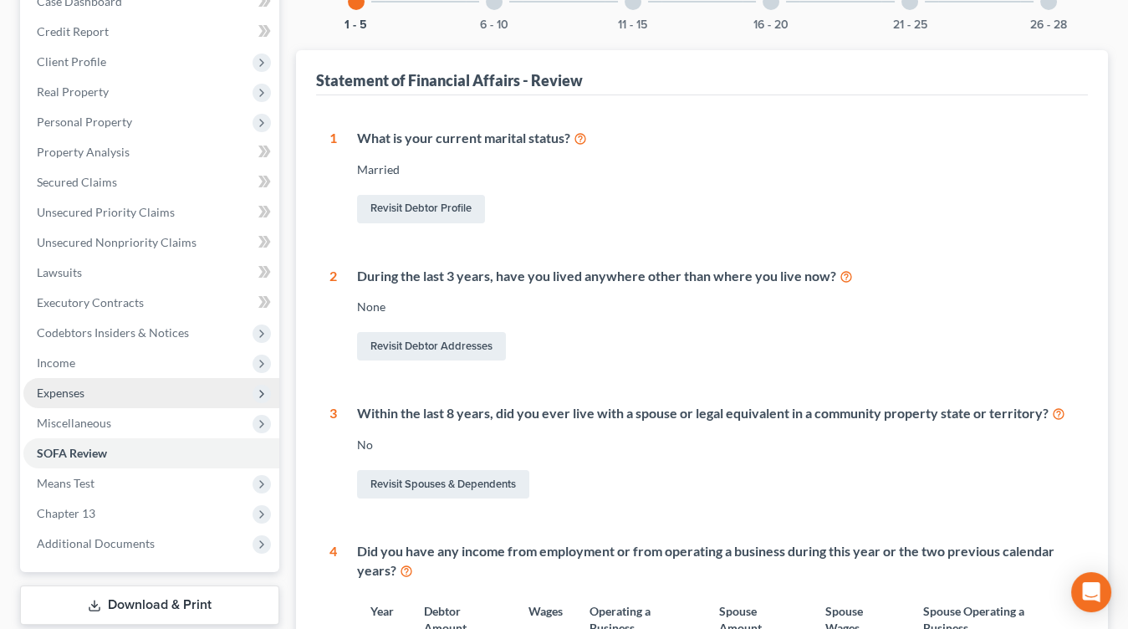
click at [127, 386] on span "Expenses" at bounding box center [151, 393] width 256 height 30
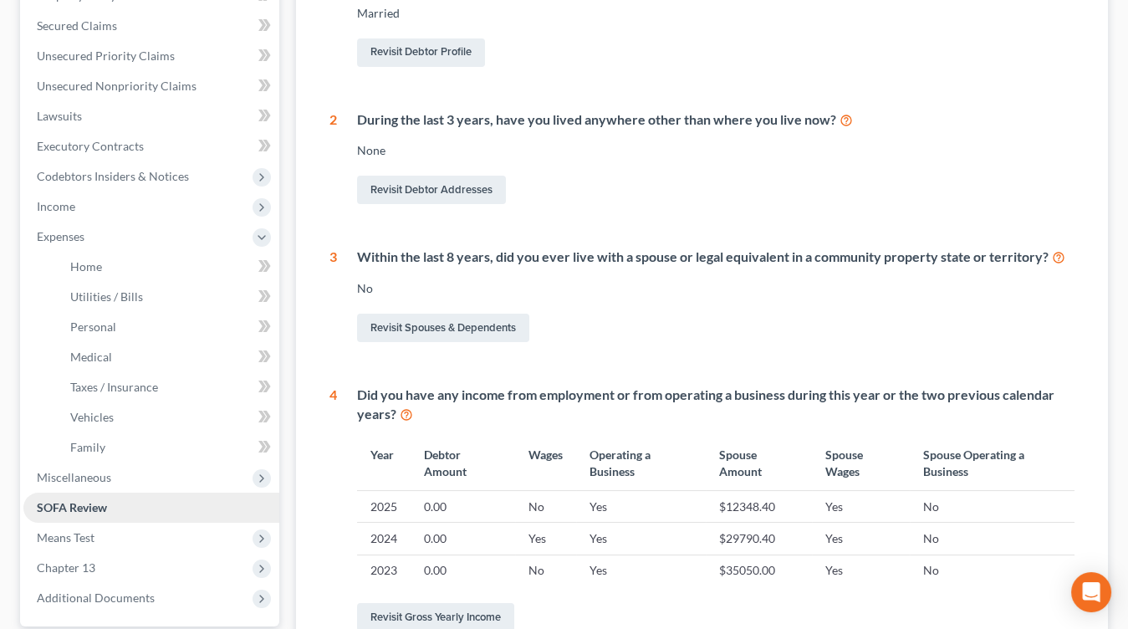
scroll to position [374, 0]
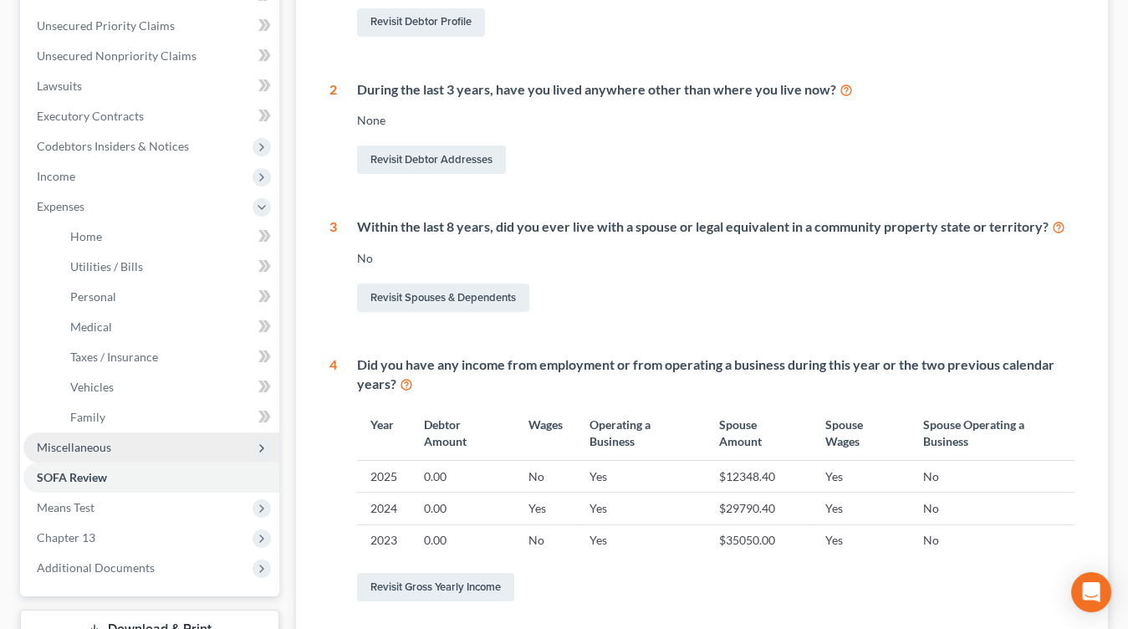
click at [134, 446] on span "Miscellaneous" at bounding box center [151, 447] width 256 height 30
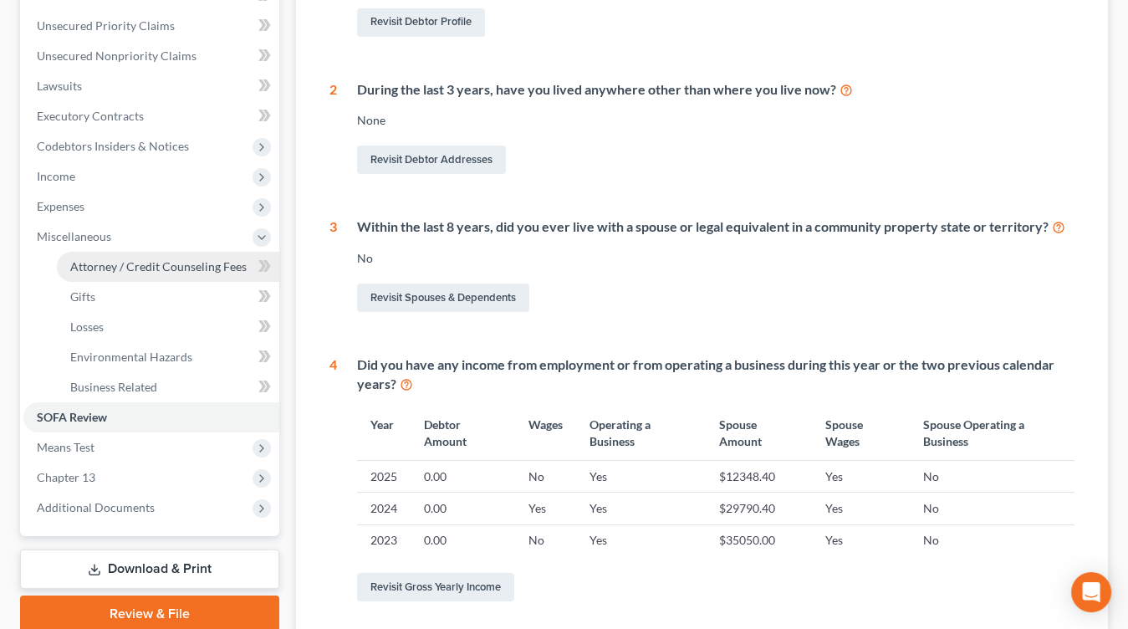
click at [180, 265] on span "Attorney / Credit Counseling Fees" at bounding box center [158, 266] width 176 height 14
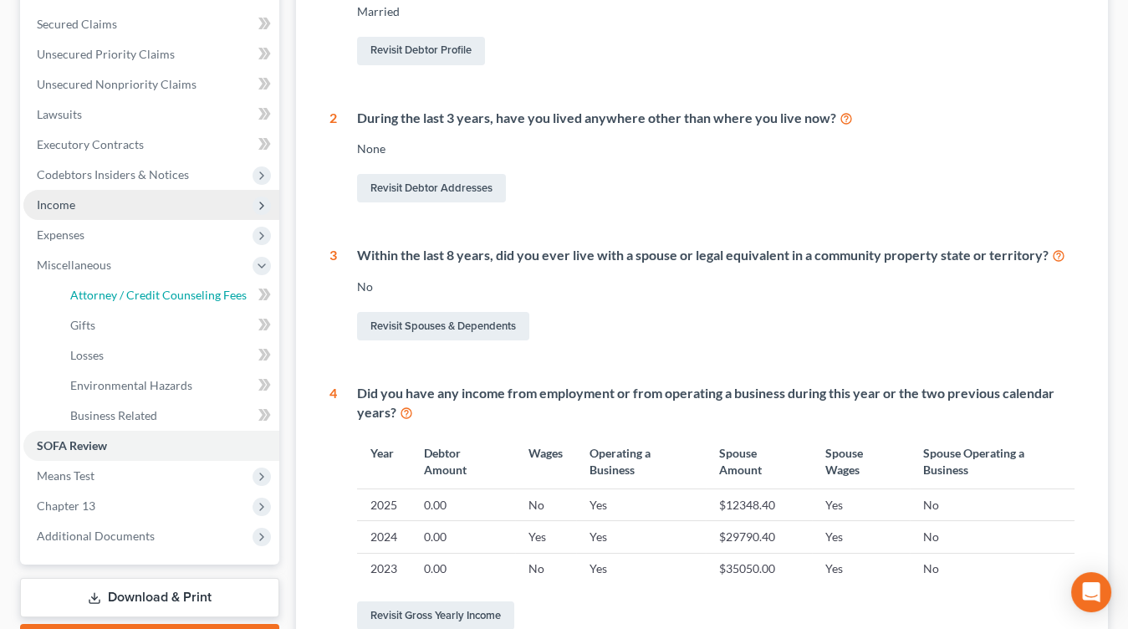
select select "1"
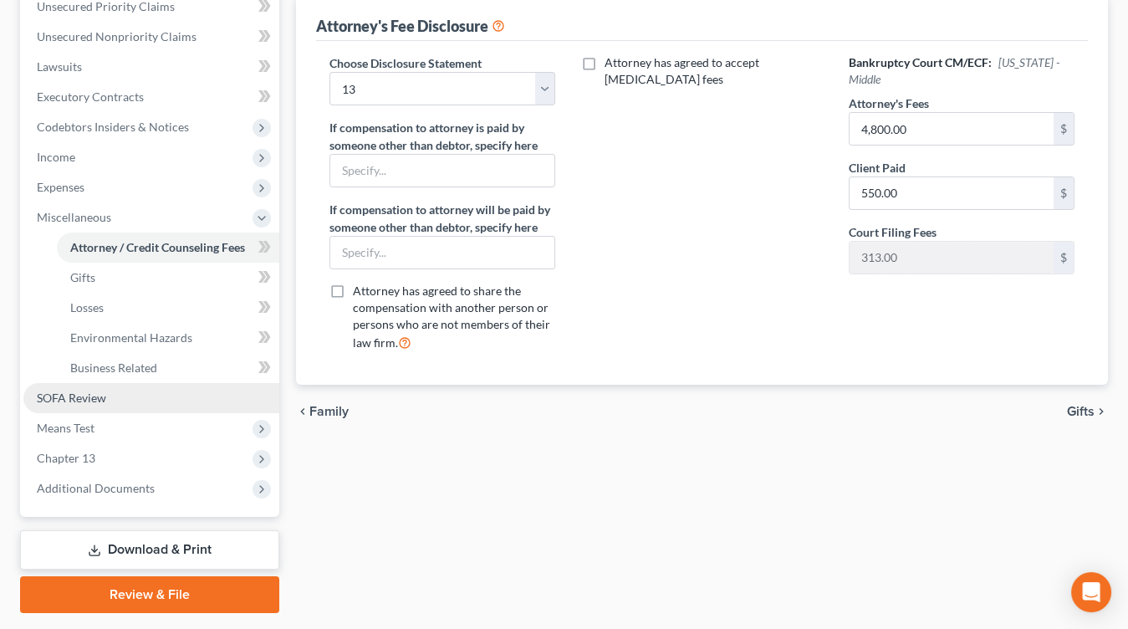
scroll to position [437, 0]
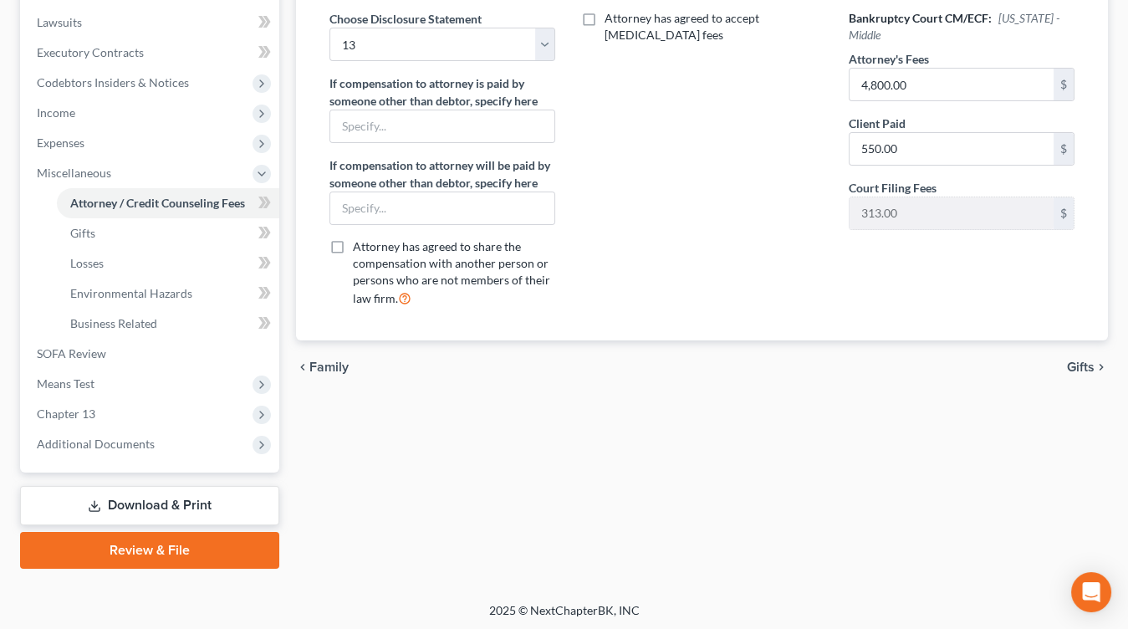
click at [118, 369] on li "Means Test Exemption from Presumption Means Test Qualifier Means Test Questions…" at bounding box center [151, 384] width 256 height 30
click at [125, 380] on span "Means Test" at bounding box center [151, 384] width 256 height 30
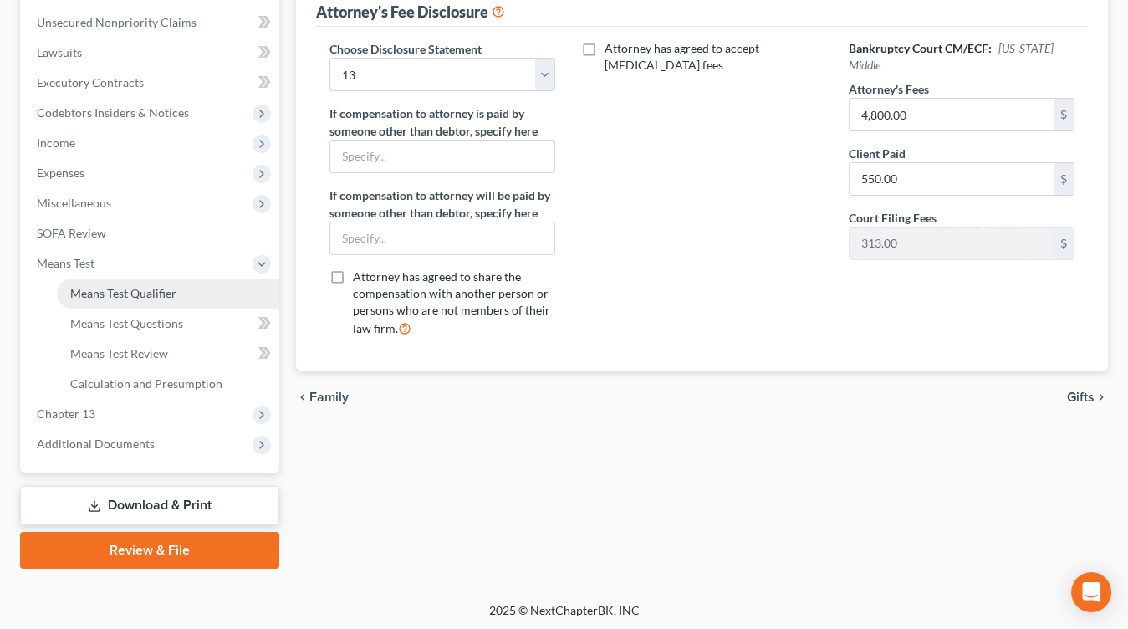
click at [142, 305] on link "Means Test Qualifier" at bounding box center [168, 293] width 222 height 30
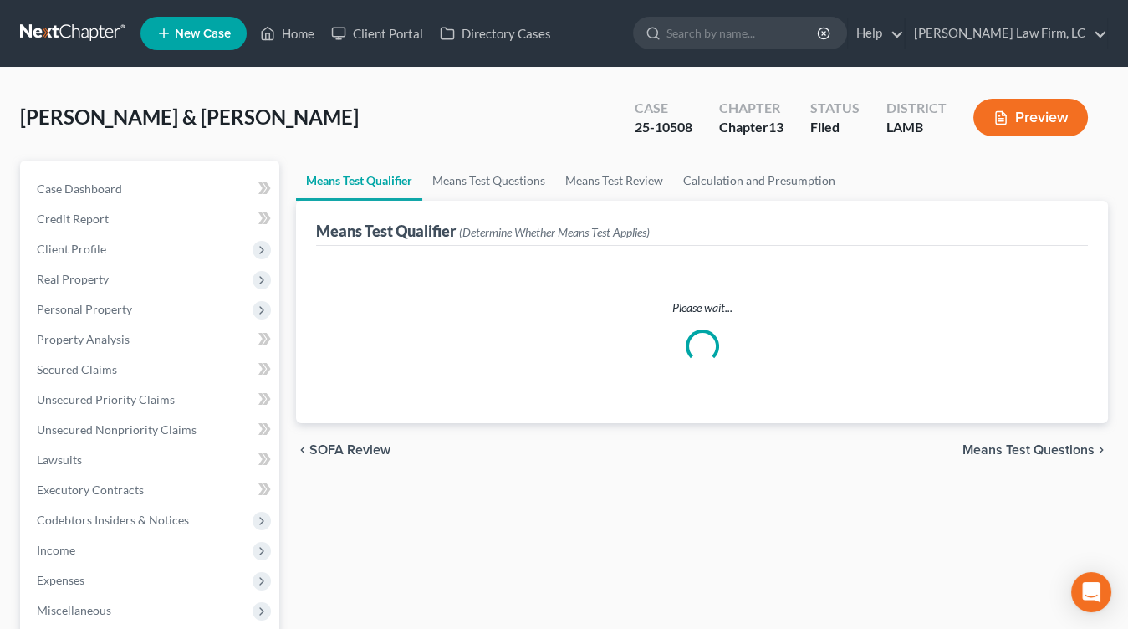
click at [84, 50] on nav "Home New Case Client Portal Directory Cases Dickson Law Firm, LC mdd@dicksonlaw…" at bounding box center [564, 33] width 1128 height 67
click at [88, 37] on link at bounding box center [73, 33] width 107 height 30
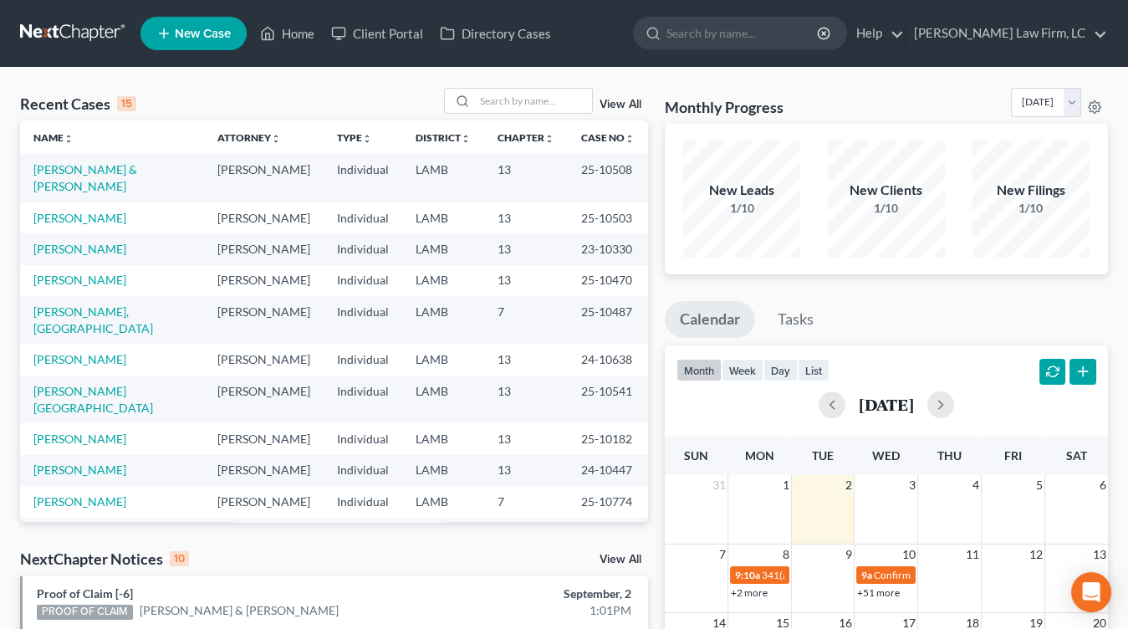
drag, startPoint x: 552, startPoint y: 213, endPoint x: 551, endPoint y: 201, distance: 11.7
click at [552, 213] on td "13" at bounding box center [526, 217] width 84 height 31
click at [28, 33] on link at bounding box center [73, 33] width 107 height 30
click at [147, 158] on td "[PERSON_NAME] & [PERSON_NAME]" at bounding box center [112, 178] width 184 height 48
click at [137, 164] on link "[PERSON_NAME] & [PERSON_NAME]" at bounding box center [85, 177] width 104 height 31
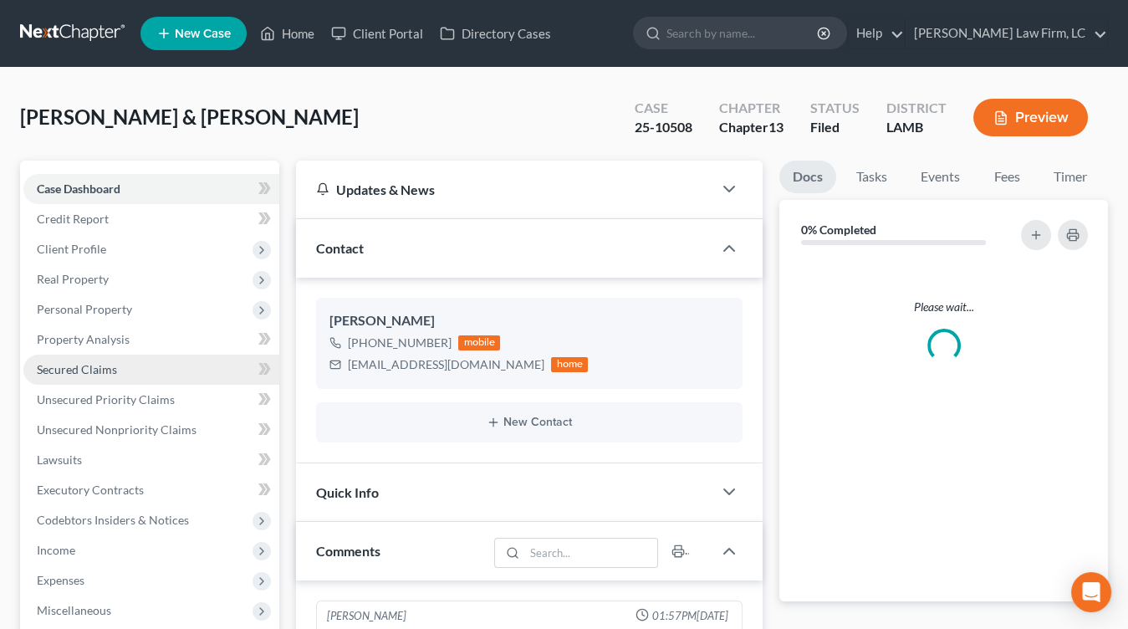
click at [117, 354] on link "Secured Claims" at bounding box center [151, 369] width 256 height 30
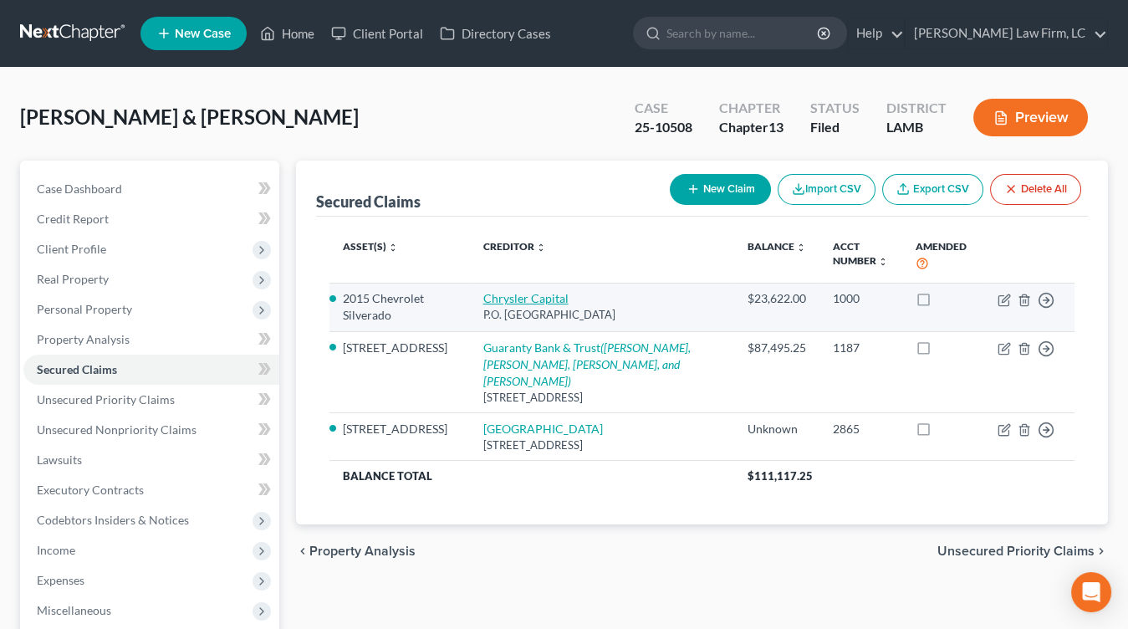
click at [535, 300] on link "Chrysler Capital" at bounding box center [525, 298] width 85 height 14
select select "45"
select select "2"
select select "1"
select select "0"
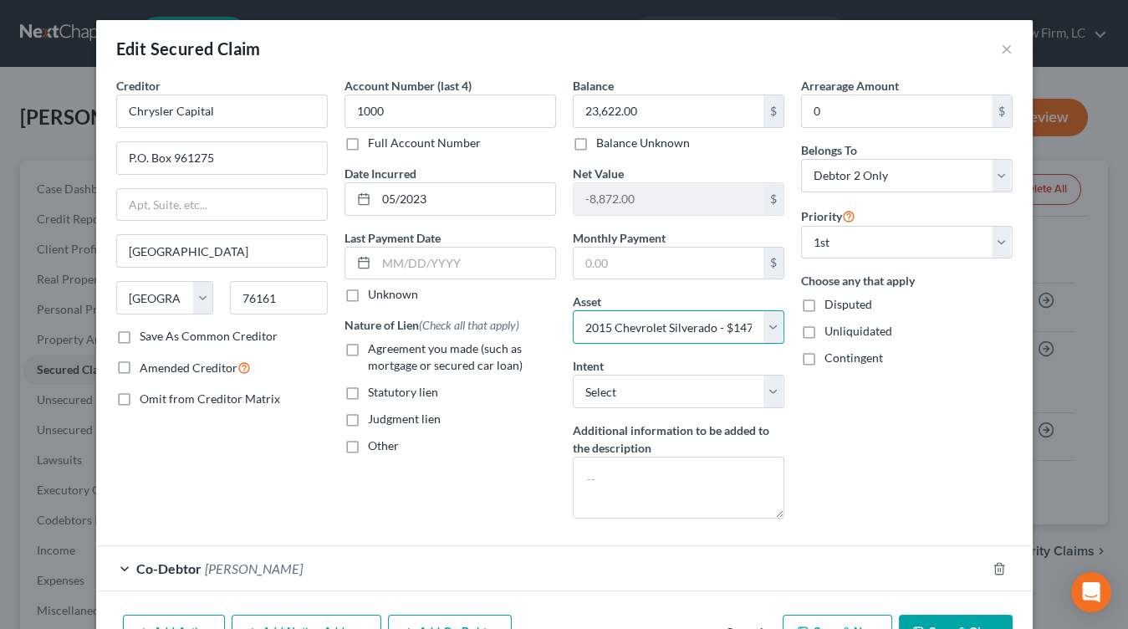
click at [661, 325] on select "Select Other Multiple Assets 2015 Chevrolet Silverado - $14750.0 TRSL - $0.0 Fe…" at bounding box center [679, 326] width 212 height 33
click at [482, 354] on label "Agreement you made (such as mortgage or secured car loan)" at bounding box center [462, 356] width 188 height 33
click at [385, 351] on input "Agreement you made (such as mortgage or secured car loan)" at bounding box center [380, 345] width 11 height 11
checkbox input "true"
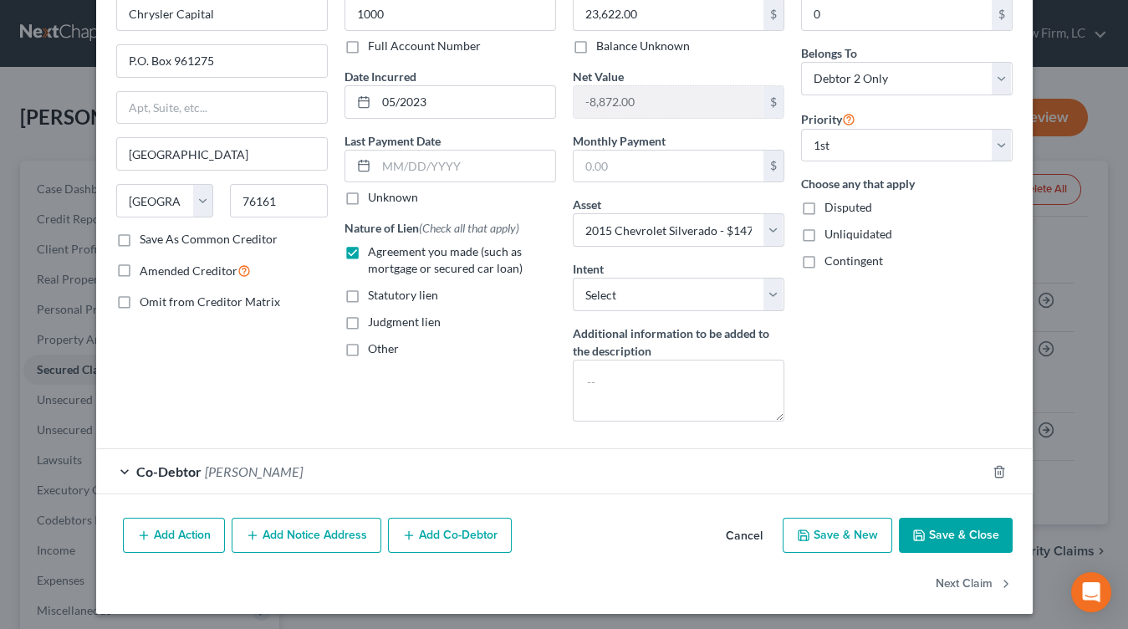
click at [923, 528] on icon "button" at bounding box center [918, 534] width 13 height 13
select select
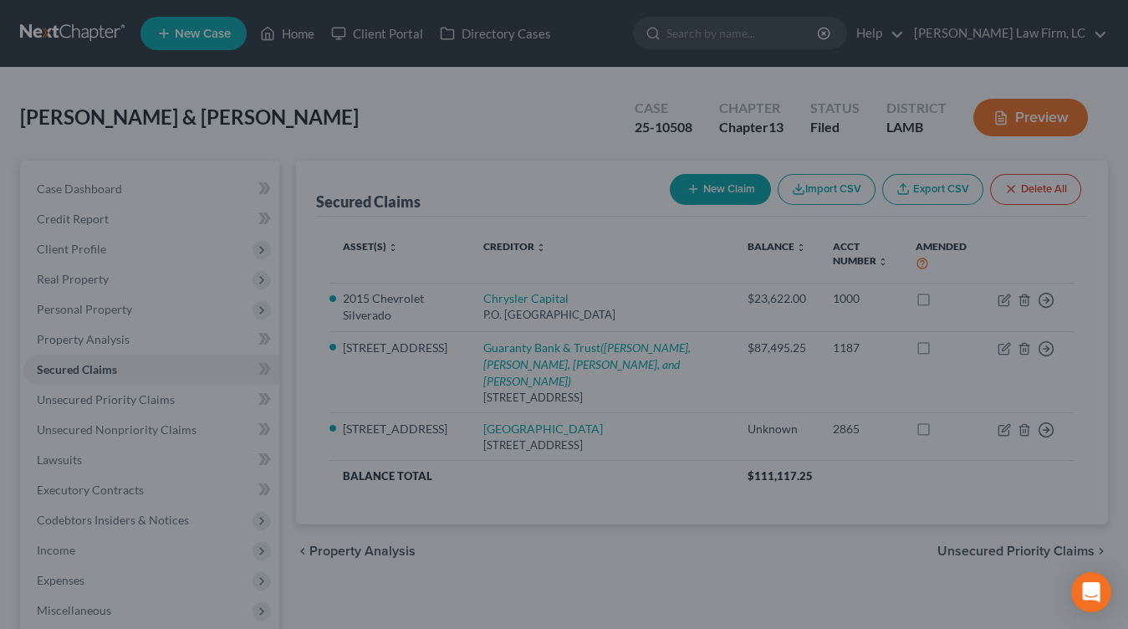
scroll to position [0, 0]
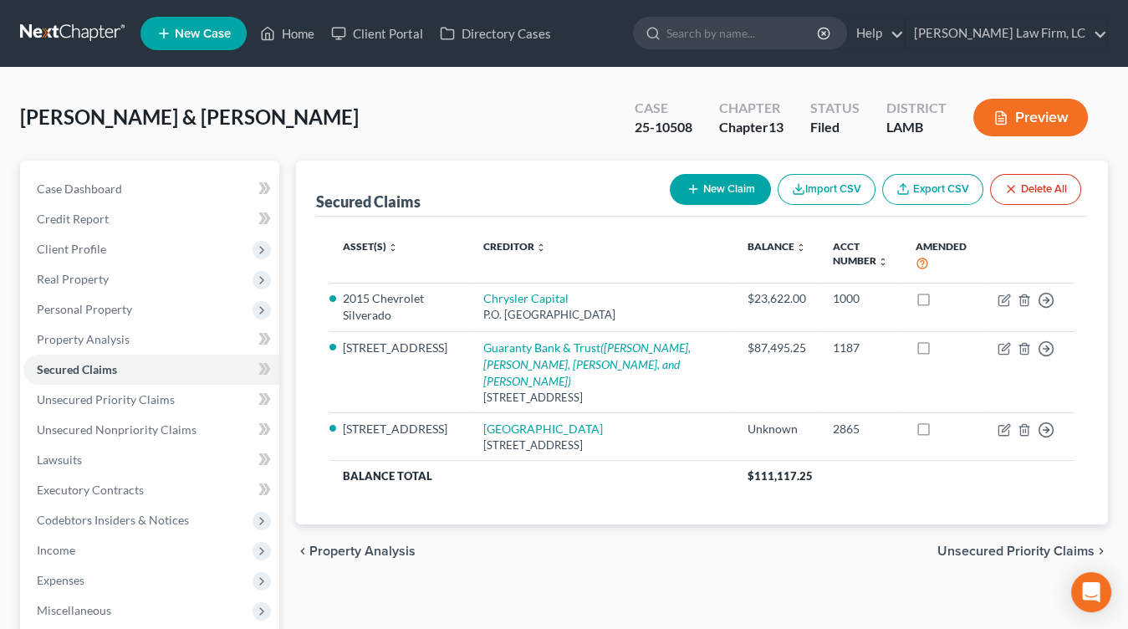
click at [99, 50] on nav "Home New Case Client Portal Directory Cases [PERSON_NAME] Law Firm, [GEOGRAPHIC…" at bounding box center [564, 33] width 1128 height 67
click at [103, 41] on link at bounding box center [73, 33] width 107 height 30
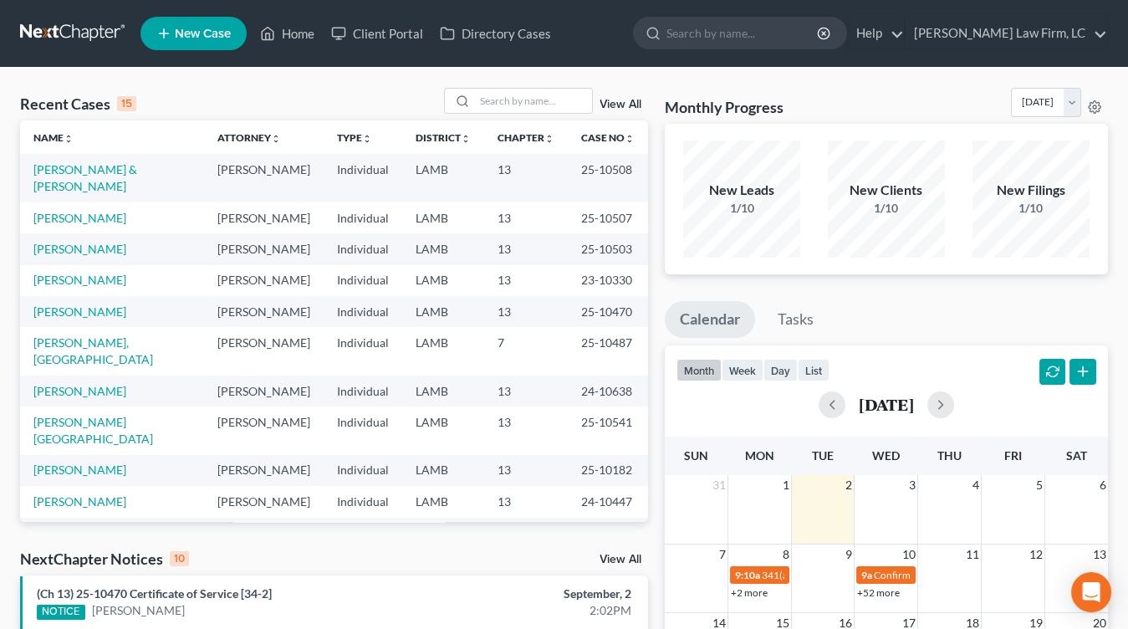
click at [78, 31] on link at bounding box center [73, 33] width 107 height 30
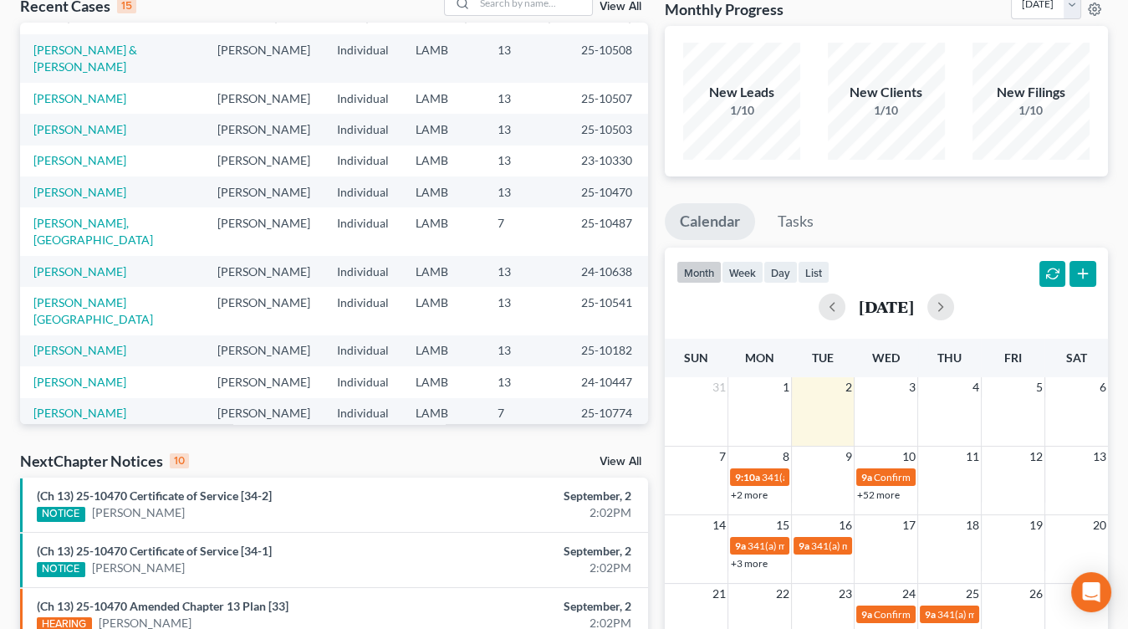
scroll to position [151, 0]
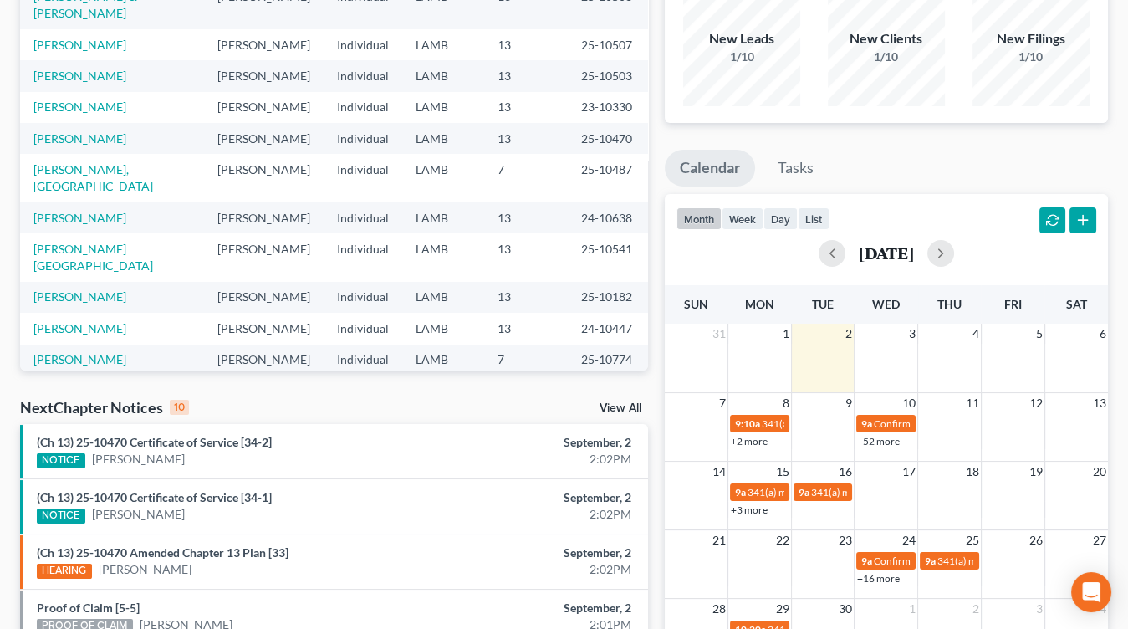
click at [870, 581] on link "+16 more" at bounding box center [878, 578] width 43 height 13
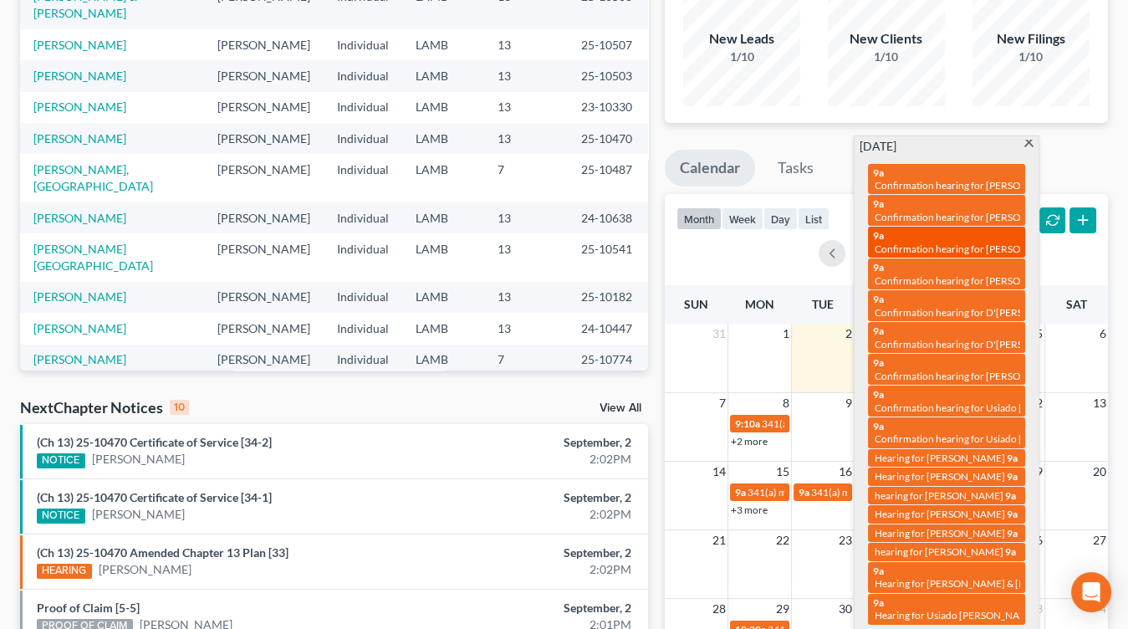
click at [917, 242] on span "Confirmation hearing for [PERSON_NAME] & [PERSON_NAME]" at bounding box center [1013, 248] width 278 height 13
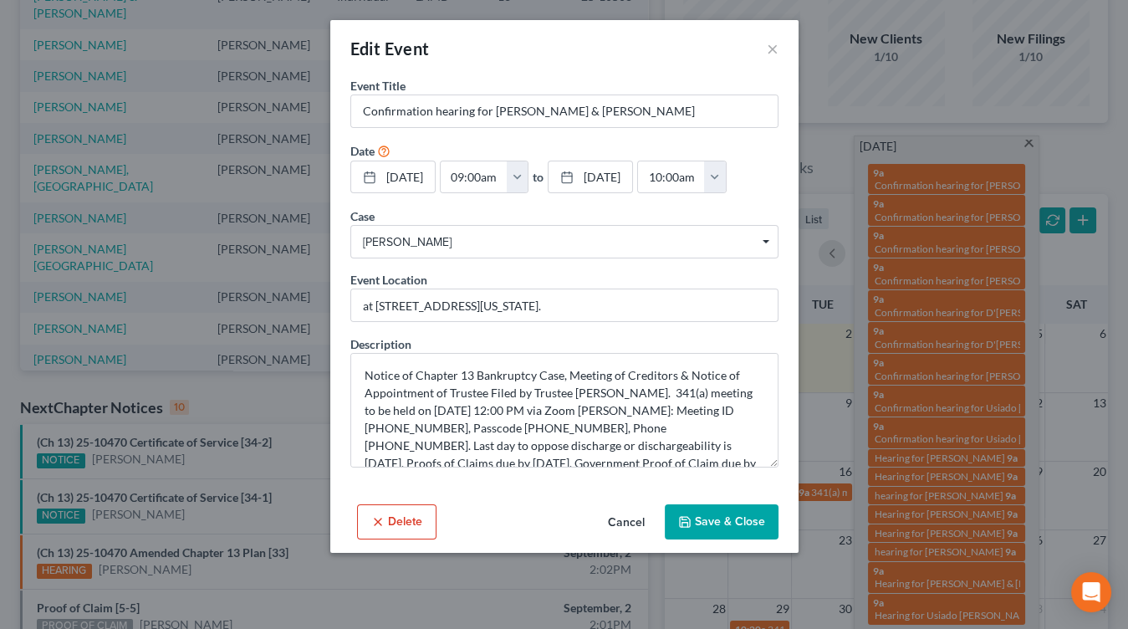
click at [614, 515] on button "Cancel" at bounding box center [626, 522] width 64 height 33
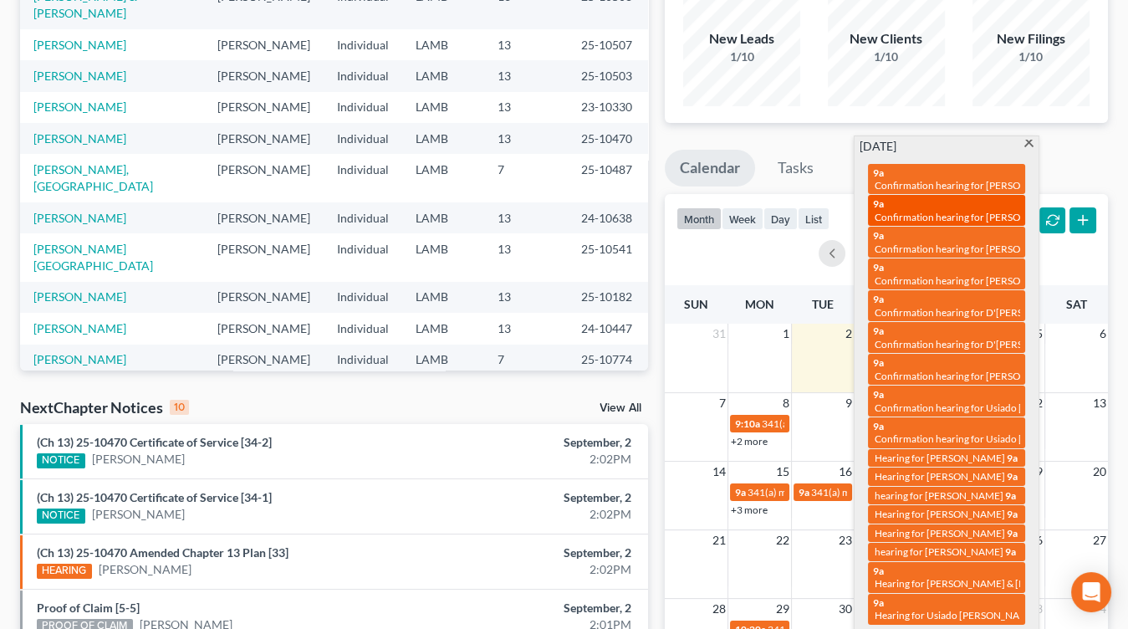
click at [961, 211] on span "Confirmation hearing for [PERSON_NAME]" at bounding box center [969, 217] width 190 height 13
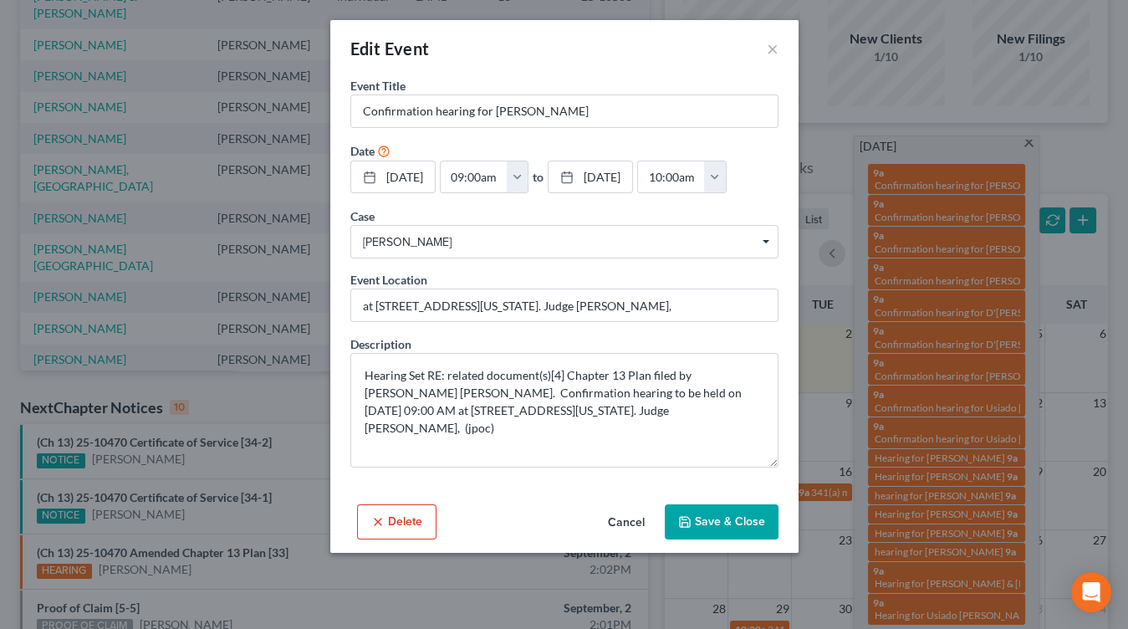
click at [610, 523] on button "Cancel" at bounding box center [626, 522] width 64 height 33
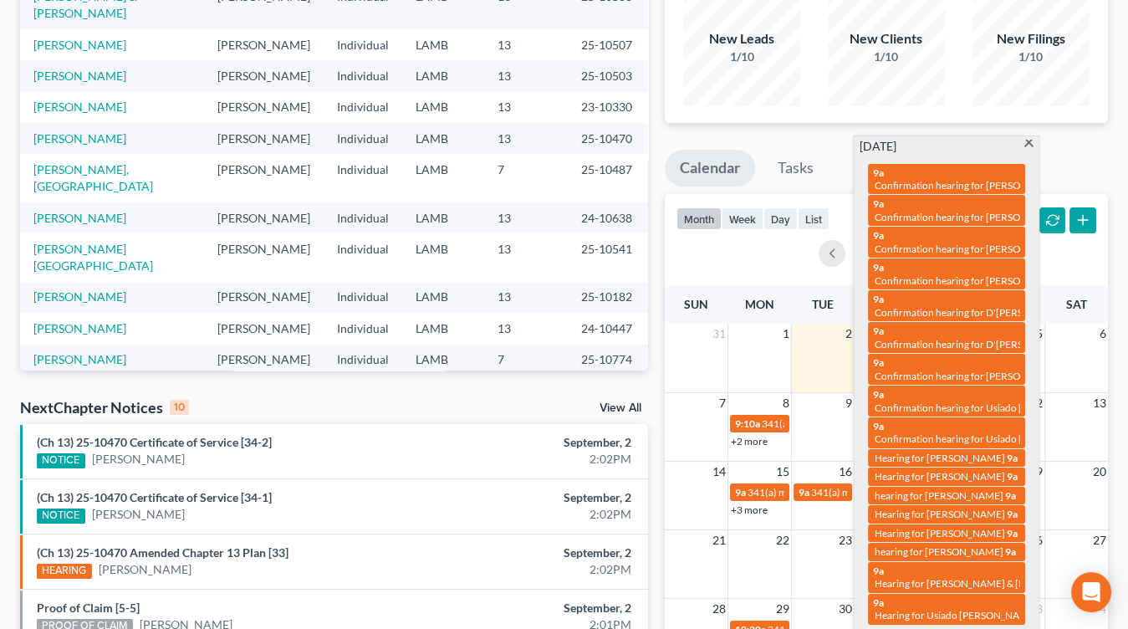
click at [459, 573] on div "2:02PM" at bounding box center [537, 569] width 187 height 17
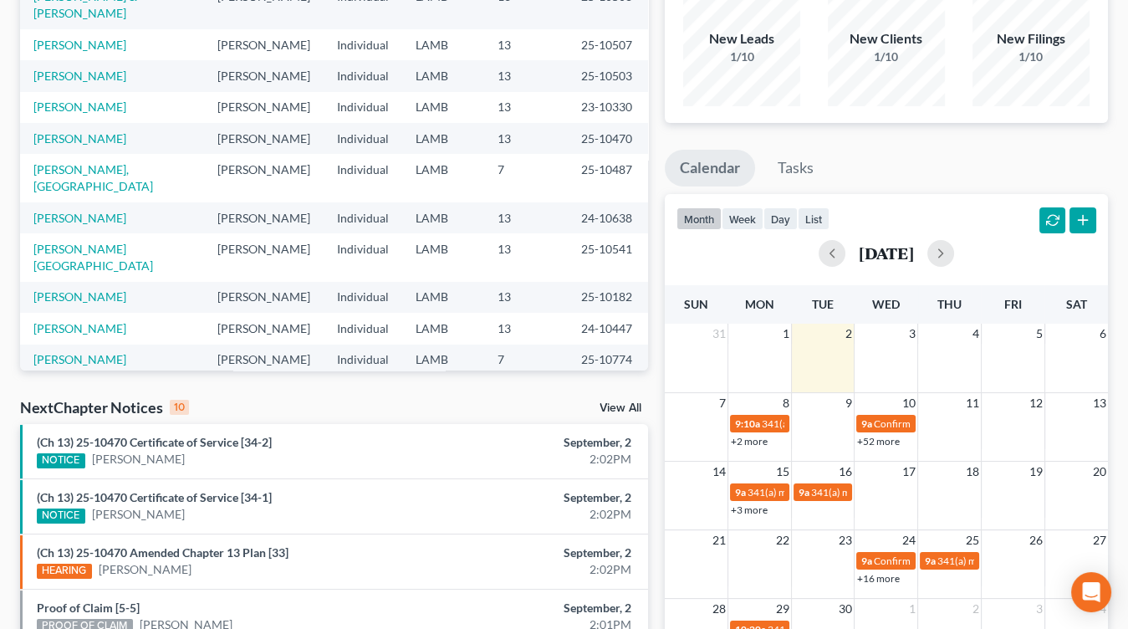
click at [324, 92] on td "Individual" at bounding box center [363, 107] width 79 height 31
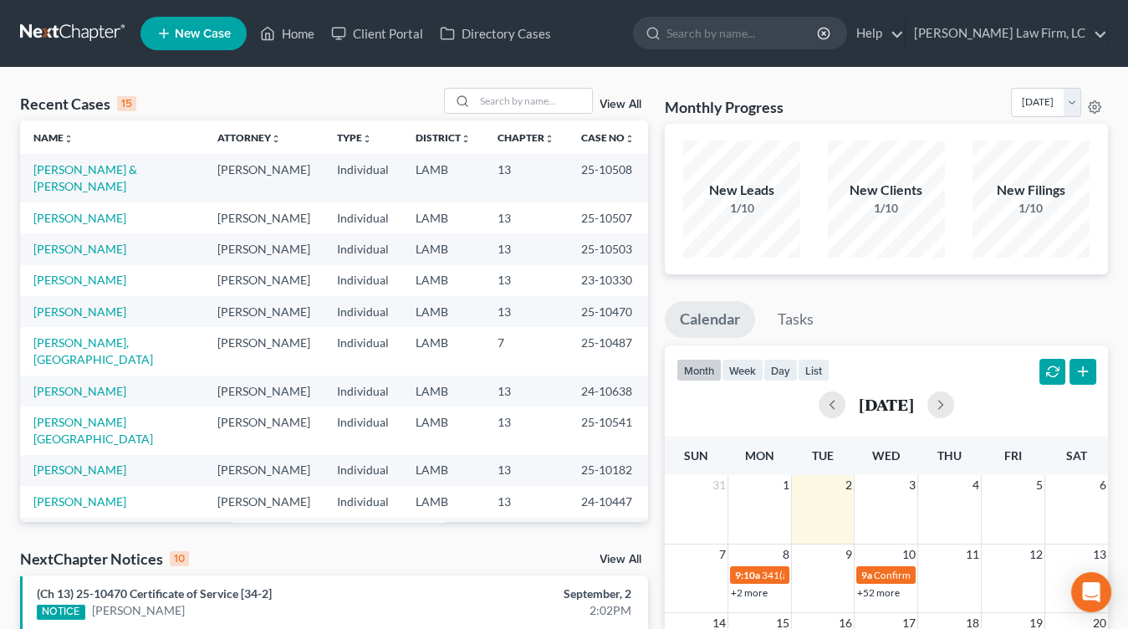
click at [89, 35] on link at bounding box center [73, 33] width 107 height 30
click at [521, 265] on td "13" at bounding box center [526, 280] width 84 height 31
click at [484, 327] on td "7" at bounding box center [526, 351] width 84 height 48
click at [594, 330] on td "25-10487" at bounding box center [608, 351] width 80 height 48
click at [534, 406] on td "13" at bounding box center [526, 430] width 84 height 48
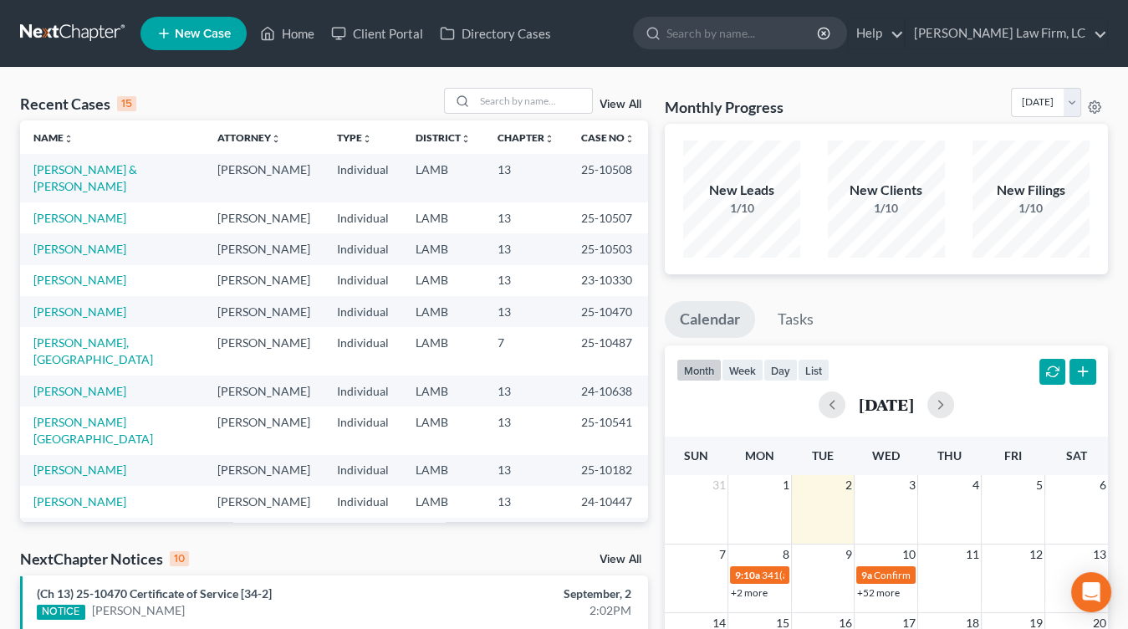
click at [430, 300] on td "LAMB" at bounding box center [443, 311] width 82 height 31
drag, startPoint x: 528, startPoint y: 341, endPoint x: 529, endPoint y: 328, distance: 13.5
click at [527, 340] on tbody "Toney, Michael & Traci Mitchell D. Dickson Individual LAMB 13 25-10508 LeBlanc,…" at bounding box center [334, 422] width 628 height 536
click at [560, 486] on td "13" at bounding box center [526, 501] width 84 height 31
